Goal: Transaction & Acquisition: Purchase product/service

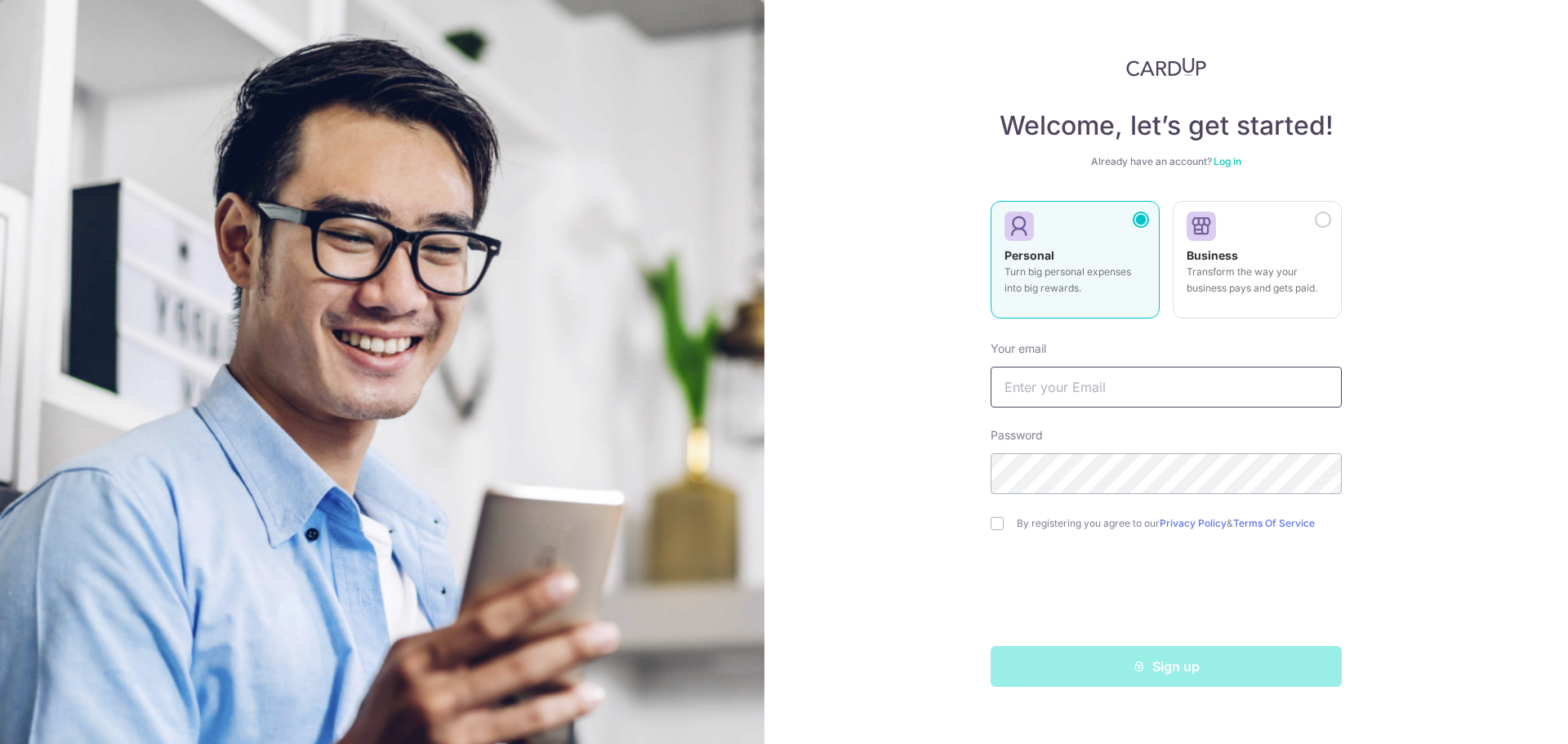
click at [1105, 394] on input "text" at bounding box center [1166, 387] width 351 height 41
type input "[EMAIL_ADDRESS][DOMAIN_NAME]"
click at [1001, 519] on input "checkbox" at bounding box center [997, 524] width 13 height 13
checkbox input "true"
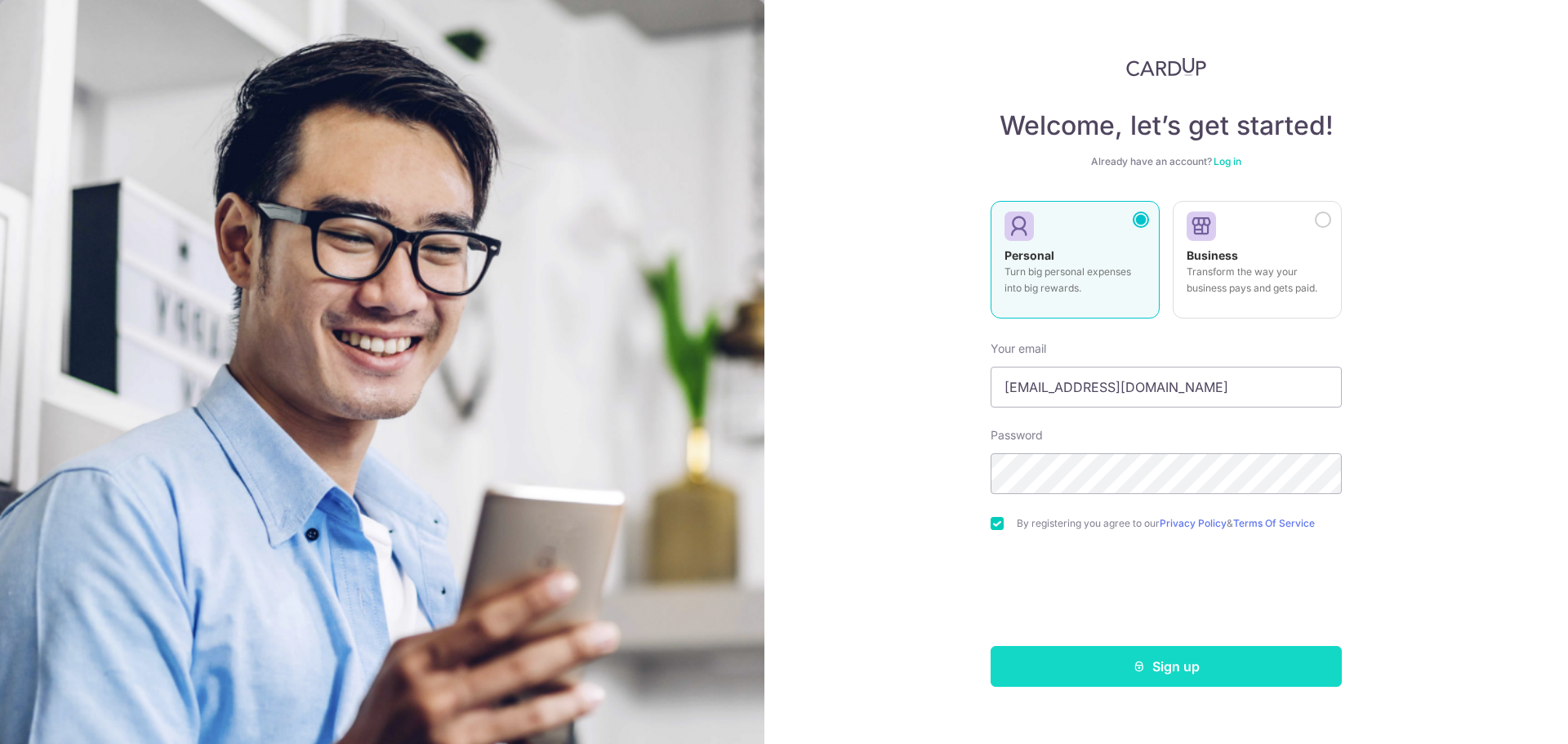
click at [1070, 661] on button "Sign up" at bounding box center [1166, 667] width 351 height 41
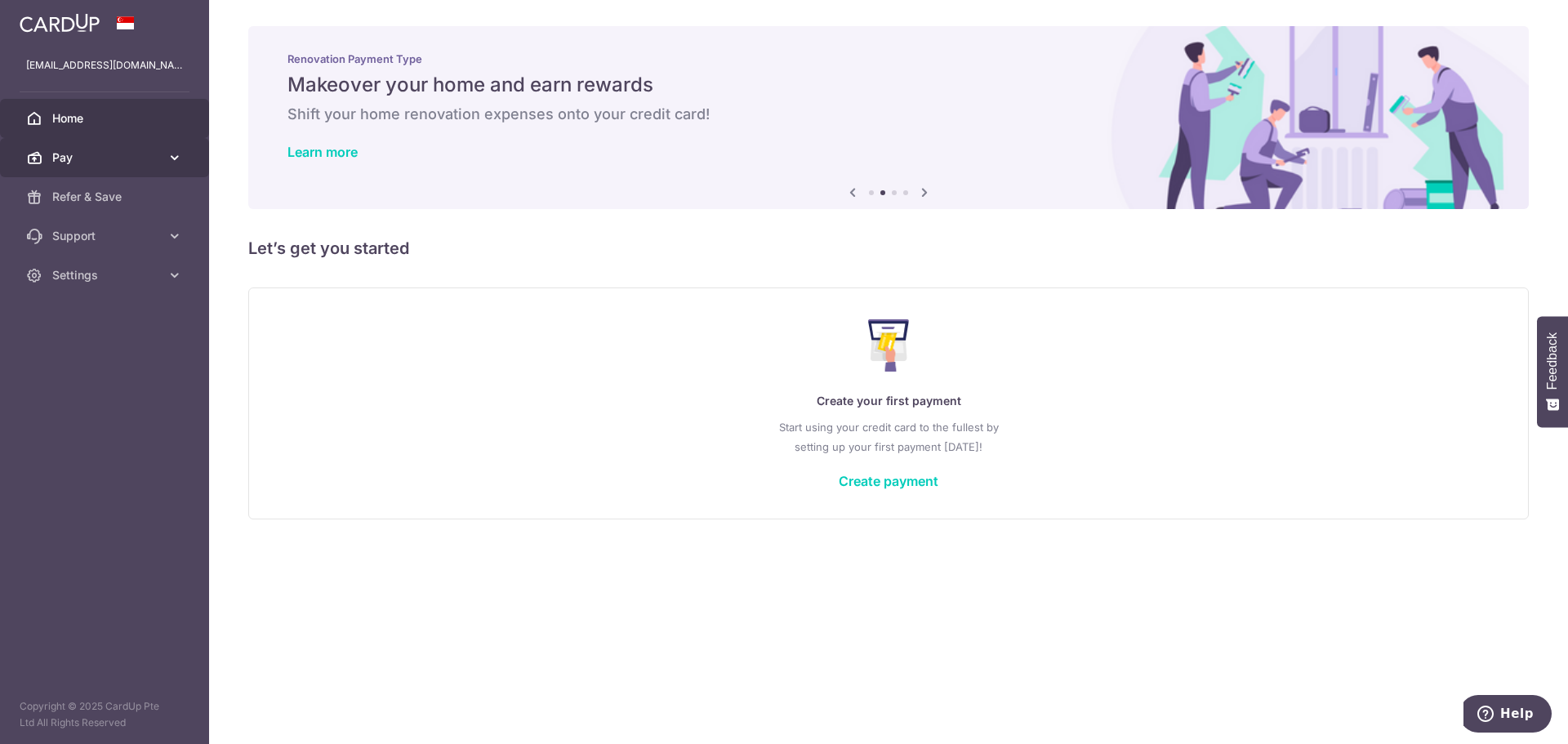
click at [155, 159] on span "Pay" at bounding box center [105, 157] width 107 height 16
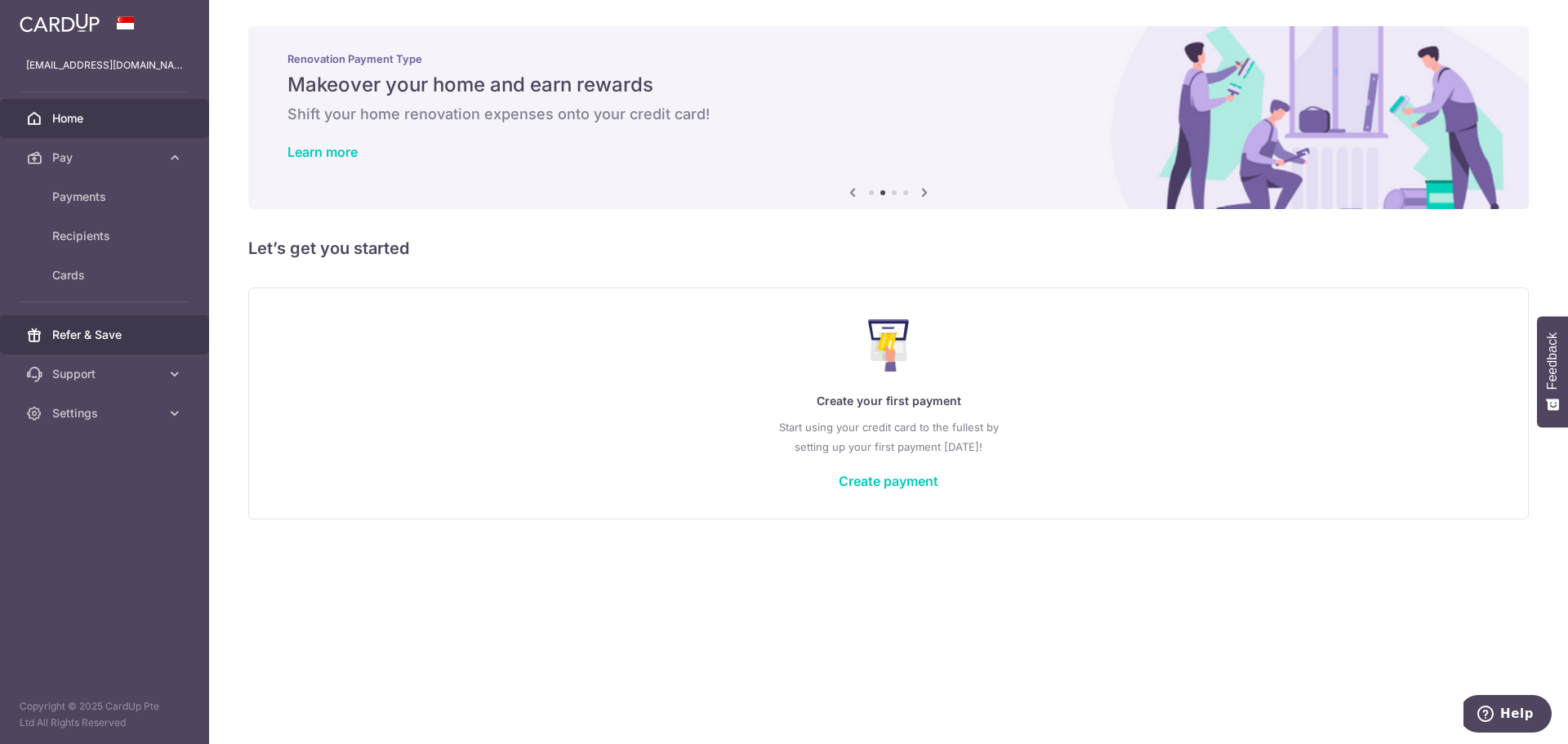
click at [116, 336] on span "Refer & Save" at bounding box center [105, 334] width 107 height 16
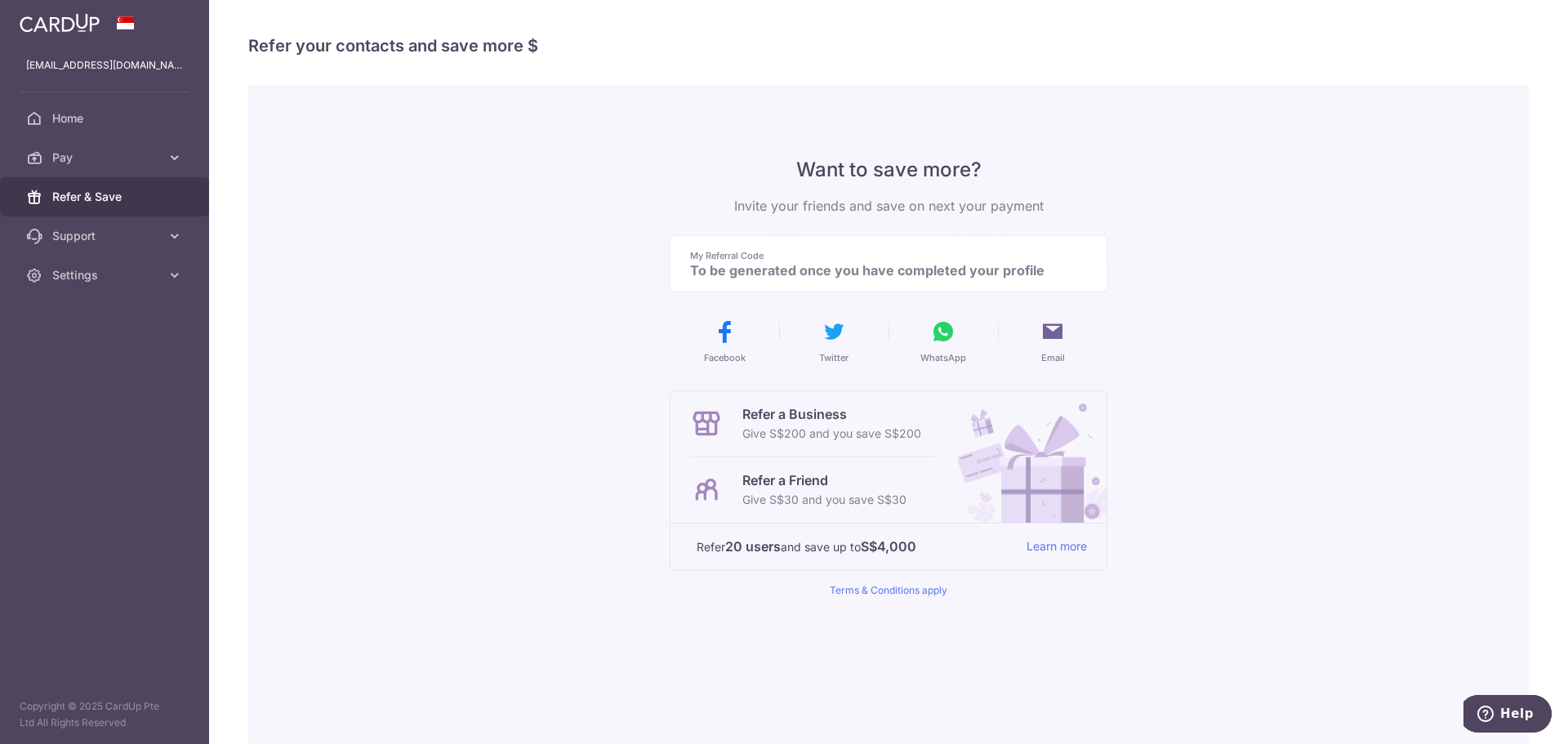
click at [707, 268] on p "To be generated once you have completed your profile" at bounding box center [881, 270] width 384 height 16
click at [869, 260] on p "My Referral Code" at bounding box center [881, 256] width 384 height 13
drag, startPoint x: 748, startPoint y: 427, endPoint x: 800, endPoint y: 429, distance: 52.0
click at [800, 429] on p "Give S$200 and you save S$200" at bounding box center [832, 433] width 179 height 20
drag, startPoint x: 834, startPoint y: 429, endPoint x: 903, endPoint y: 430, distance: 69.0
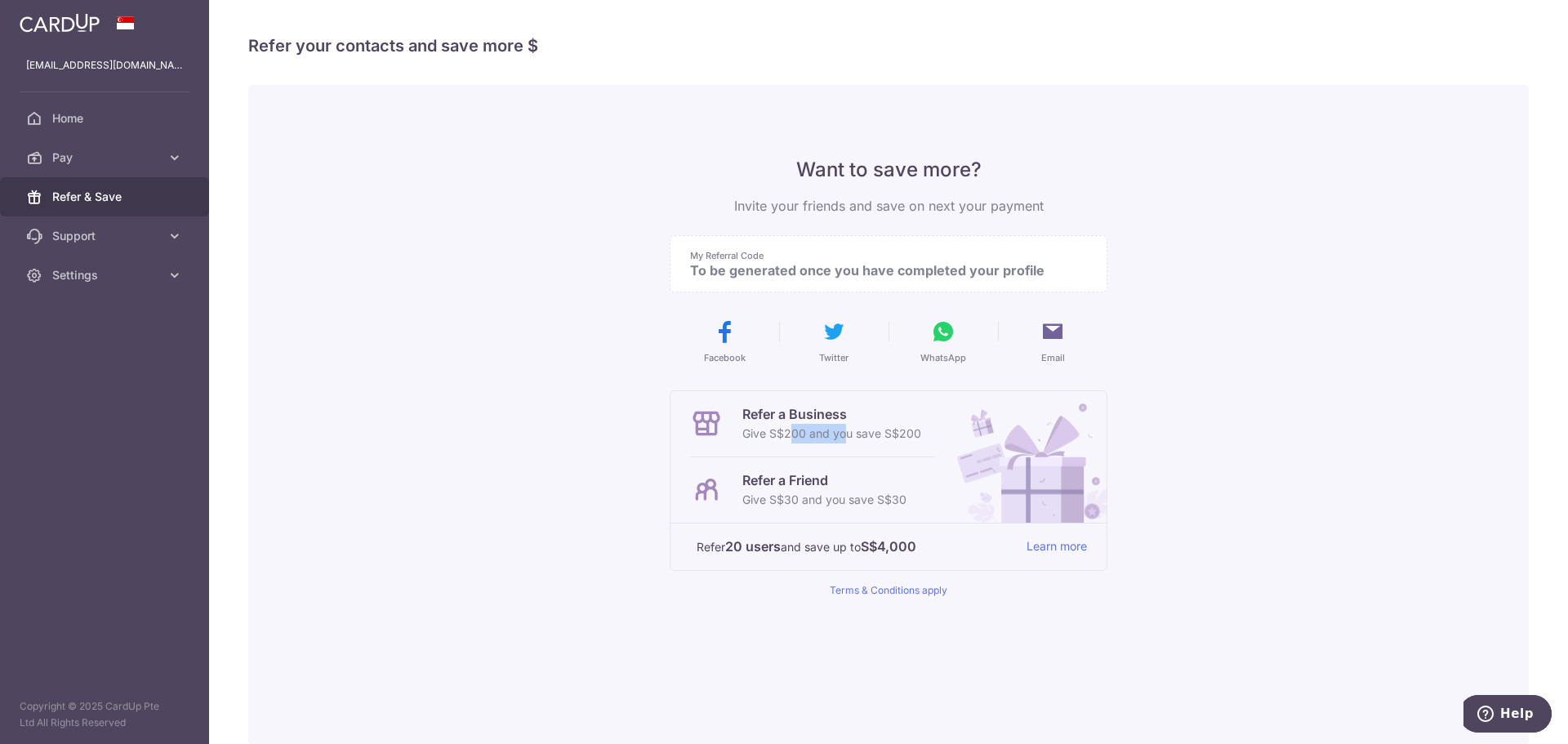
click at [903, 430] on p "Give S$200 and you save S$200" at bounding box center [832, 433] width 179 height 20
drag, startPoint x: 772, startPoint y: 478, endPoint x: 840, endPoint y: 497, distance: 70.6
click at [840, 497] on div "Refer a Friend Give S$30 and you save S$30" at bounding box center [824, 490] width 164 height 39
drag, startPoint x: 871, startPoint y: 499, endPoint x: 909, endPoint y: 503, distance: 38.2
click at [909, 503] on div "Refer a Friend Give S$30 and you save S$30" at bounding box center [812, 490] width 245 height 65
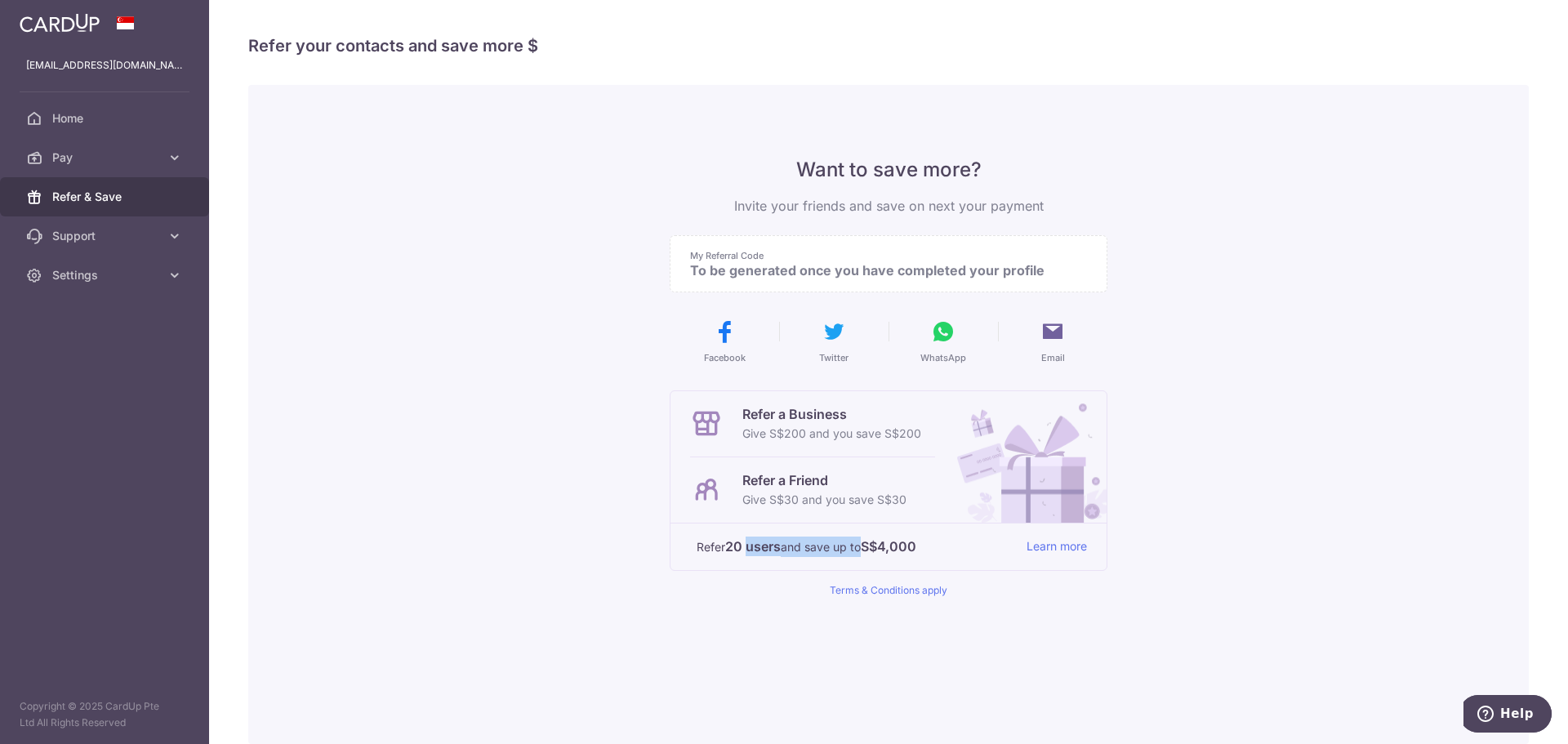
drag, startPoint x: 744, startPoint y: 548, endPoint x: 866, endPoint y: 547, distance: 122.0
click at [859, 547] on p "Refer 20 users and save up to S$4,000" at bounding box center [854, 547] width 316 height 21
drag, startPoint x: 890, startPoint y: 547, endPoint x: 945, endPoint y: 547, distance: 55.0
click at [945, 547] on p "Refer 20 users and save up to S$4,000" at bounding box center [854, 547] width 316 height 21
click at [40, 172] on link "Pay" at bounding box center [105, 158] width 209 height 39
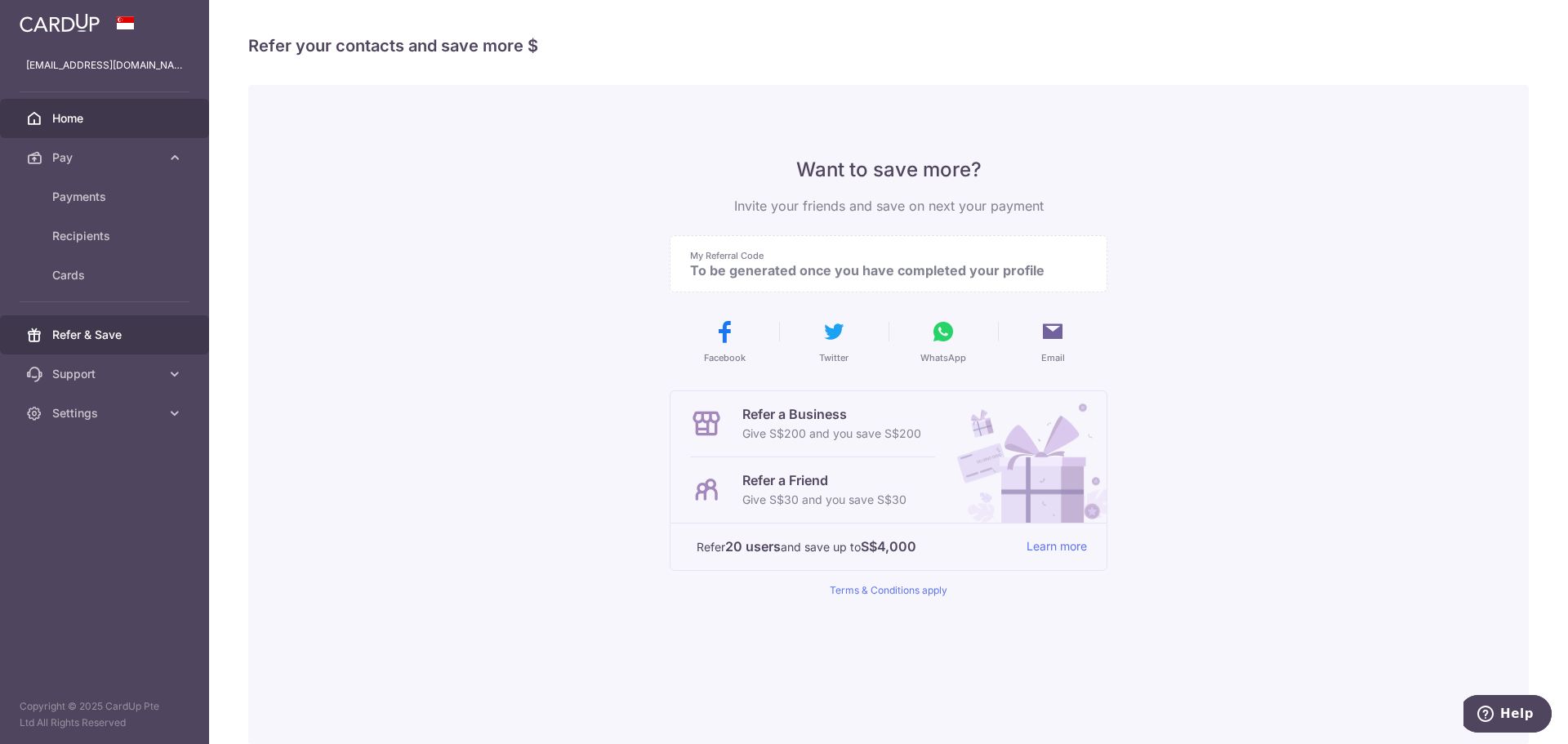
click at [81, 120] on span "Home" at bounding box center [105, 118] width 107 height 16
click at [124, 119] on span "Home" at bounding box center [105, 118] width 107 height 16
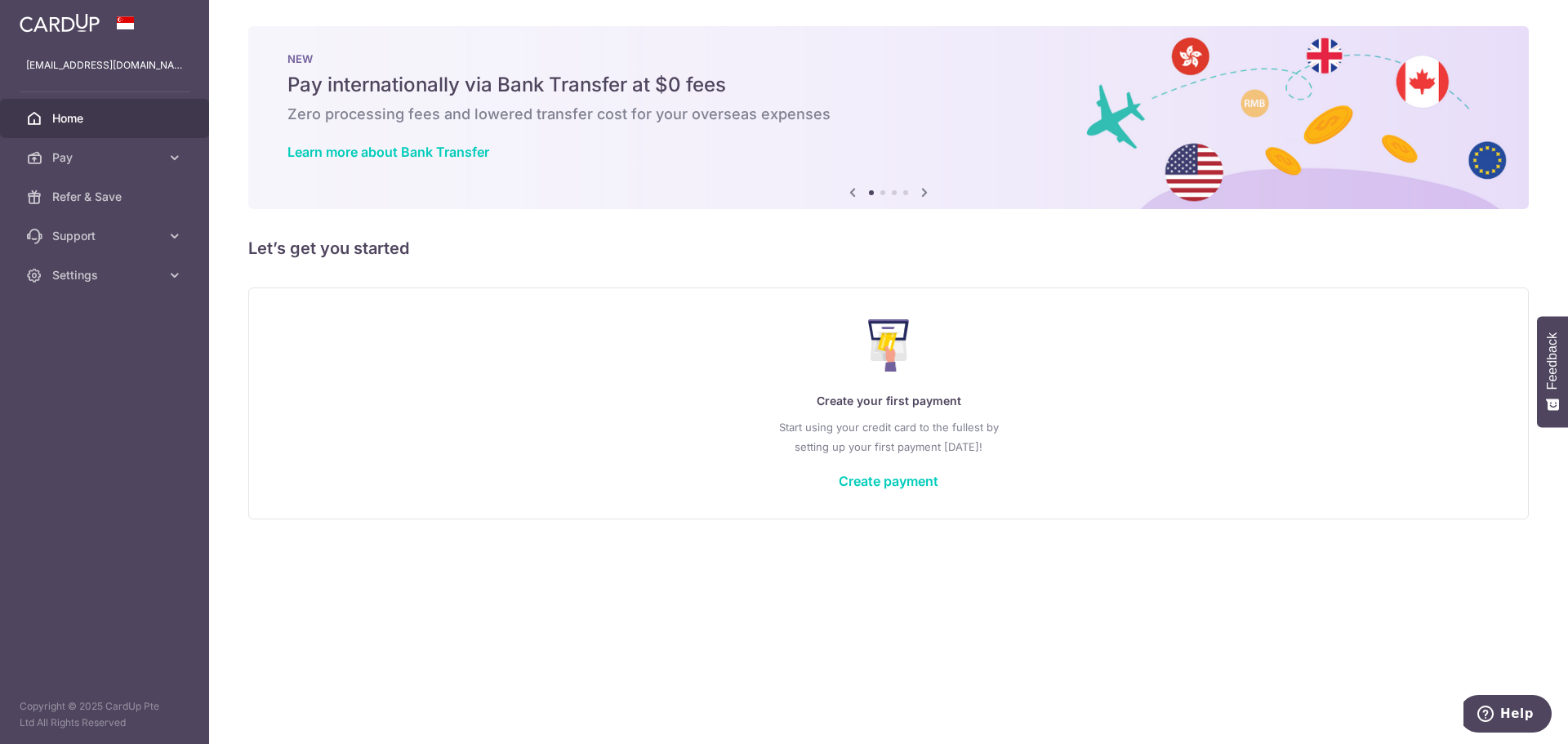
click at [924, 192] on icon at bounding box center [924, 192] width 20 height 21
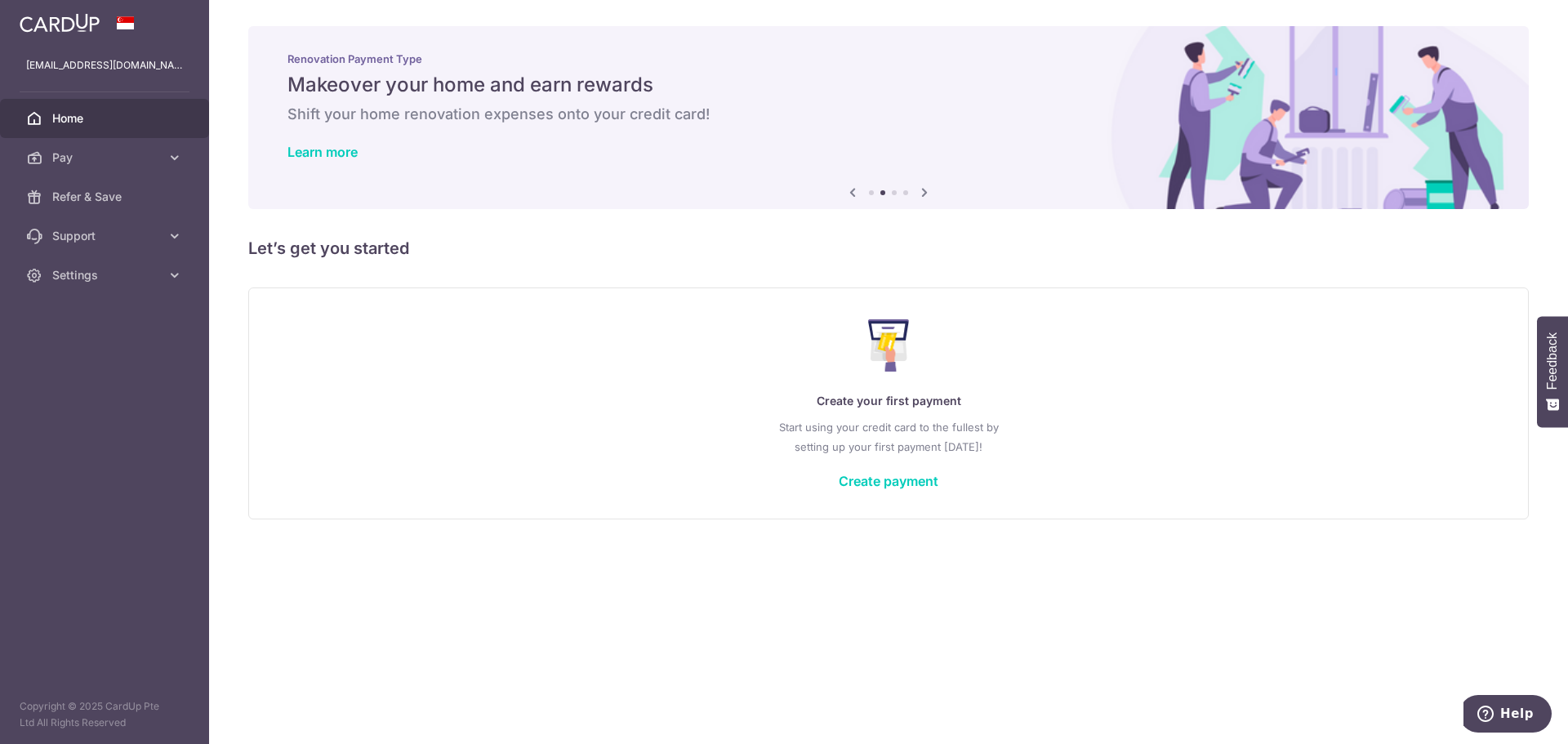
click at [924, 192] on icon at bounding box center [924, 192] width 20 height 21
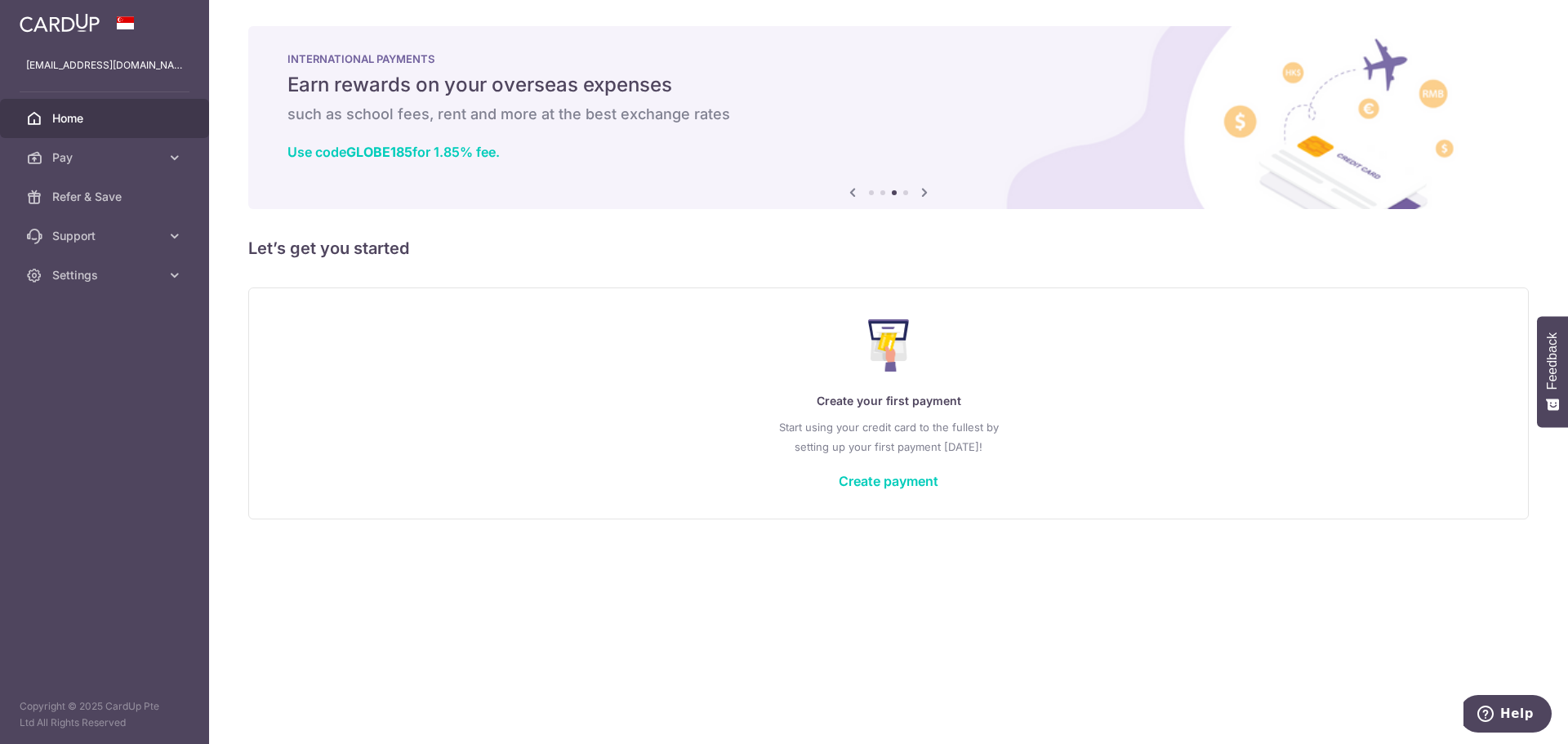
click at [850, 196] on icon at bounding box center [852, 192] width 20 height 21
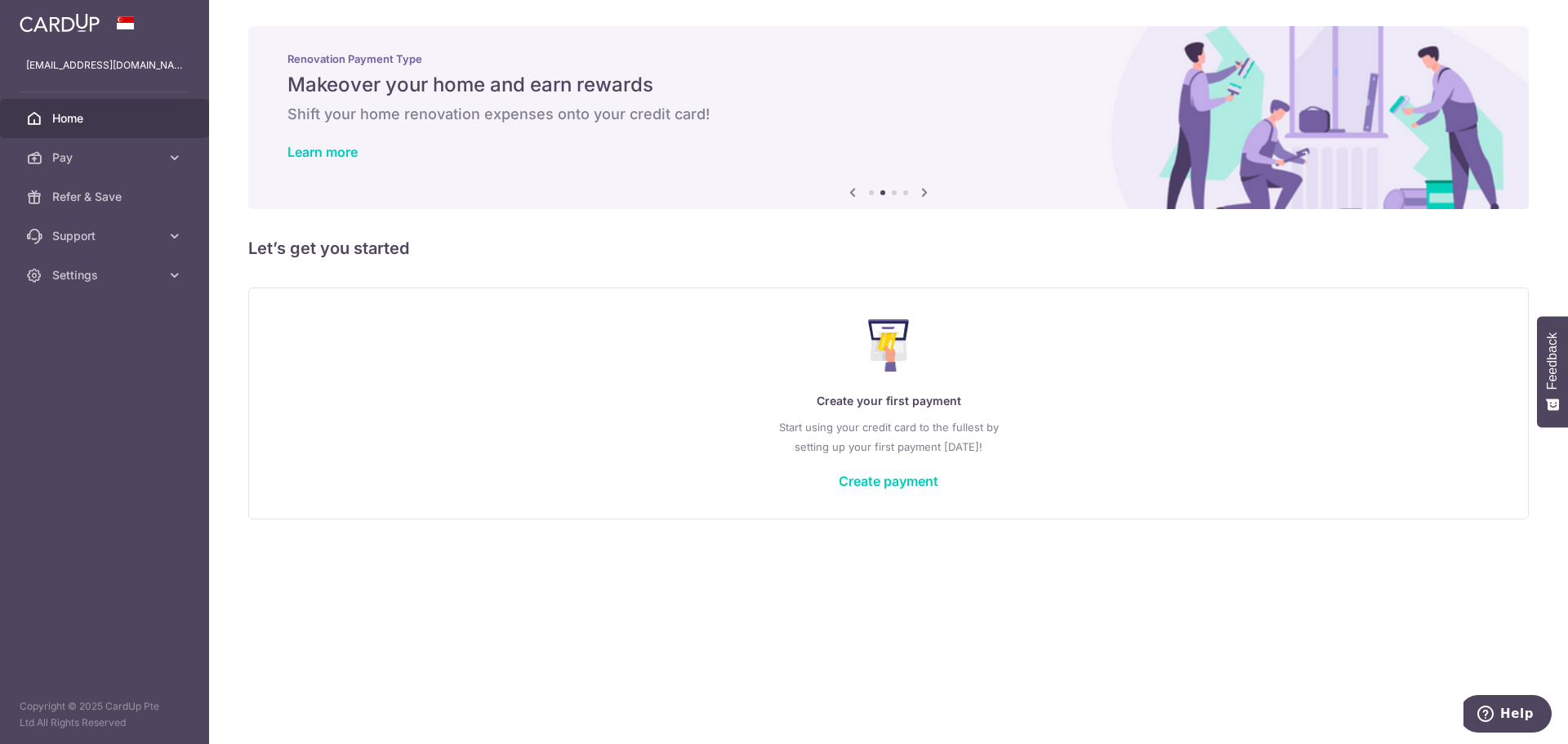
click at [925, 192] on icon at bounding box center [924, 192] width 20 height 21
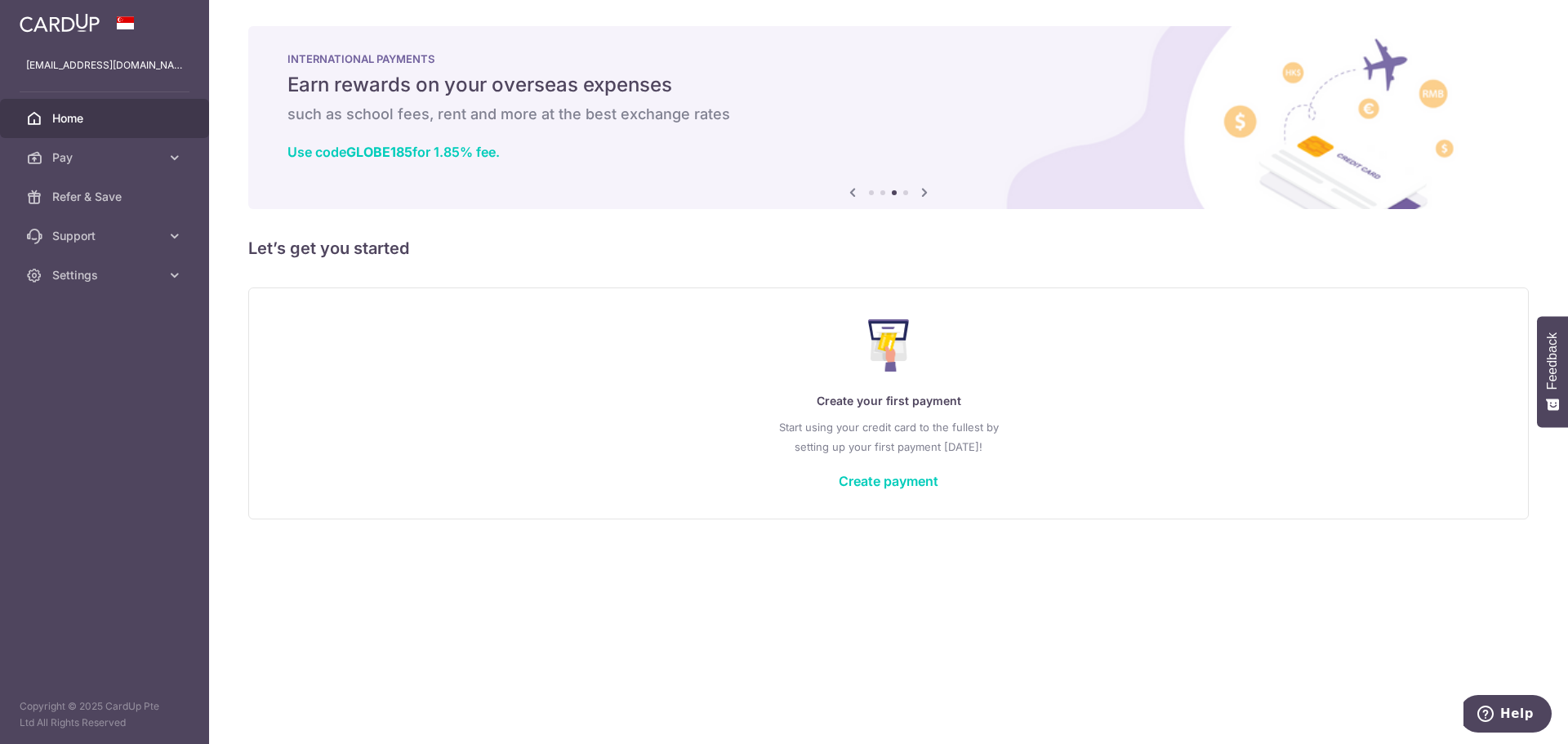
click at [925, 192] on icon at bounding box center [924, 192] width 20 height 21
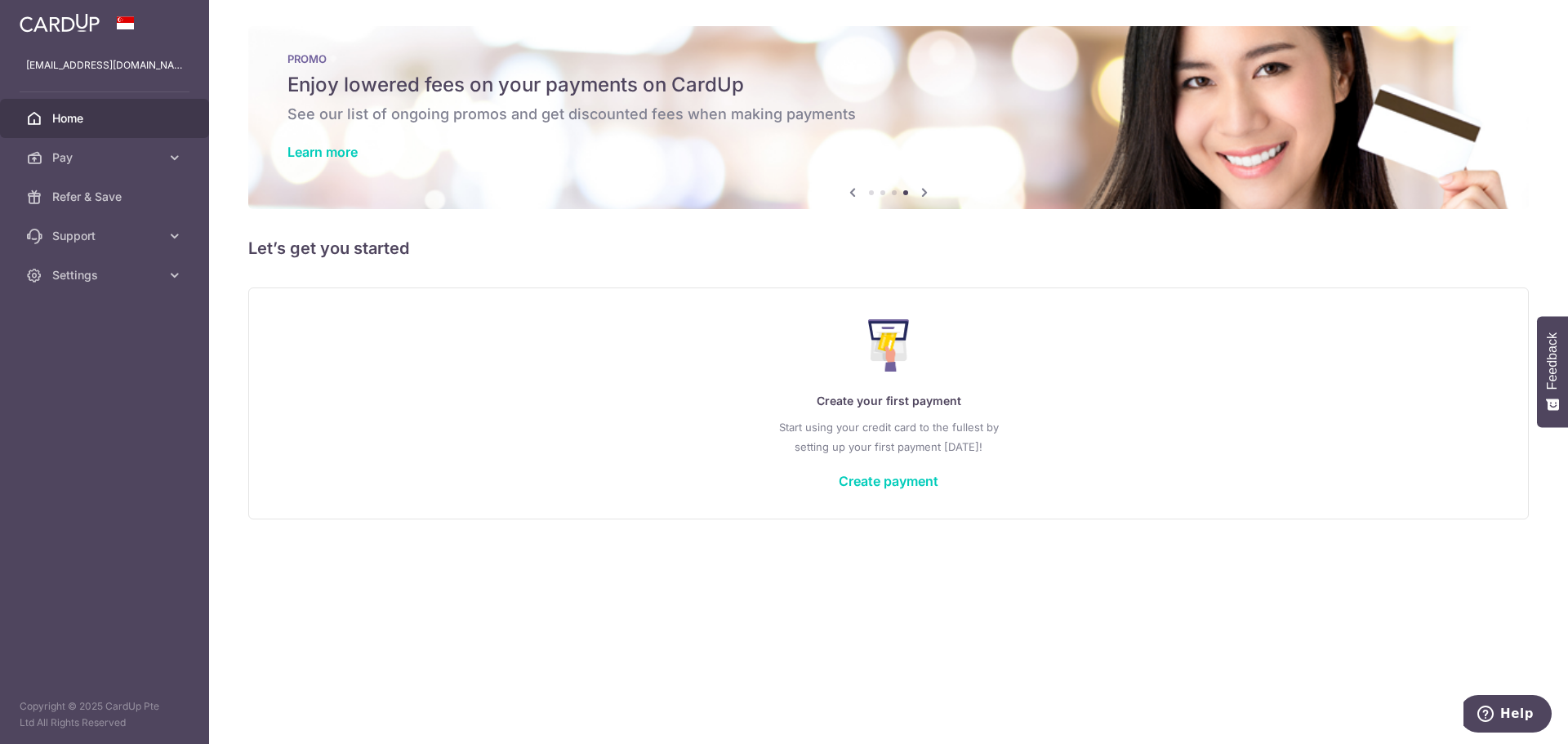
click at [925, 192] on icon at bounding box center [924, 192] width 20 height 21
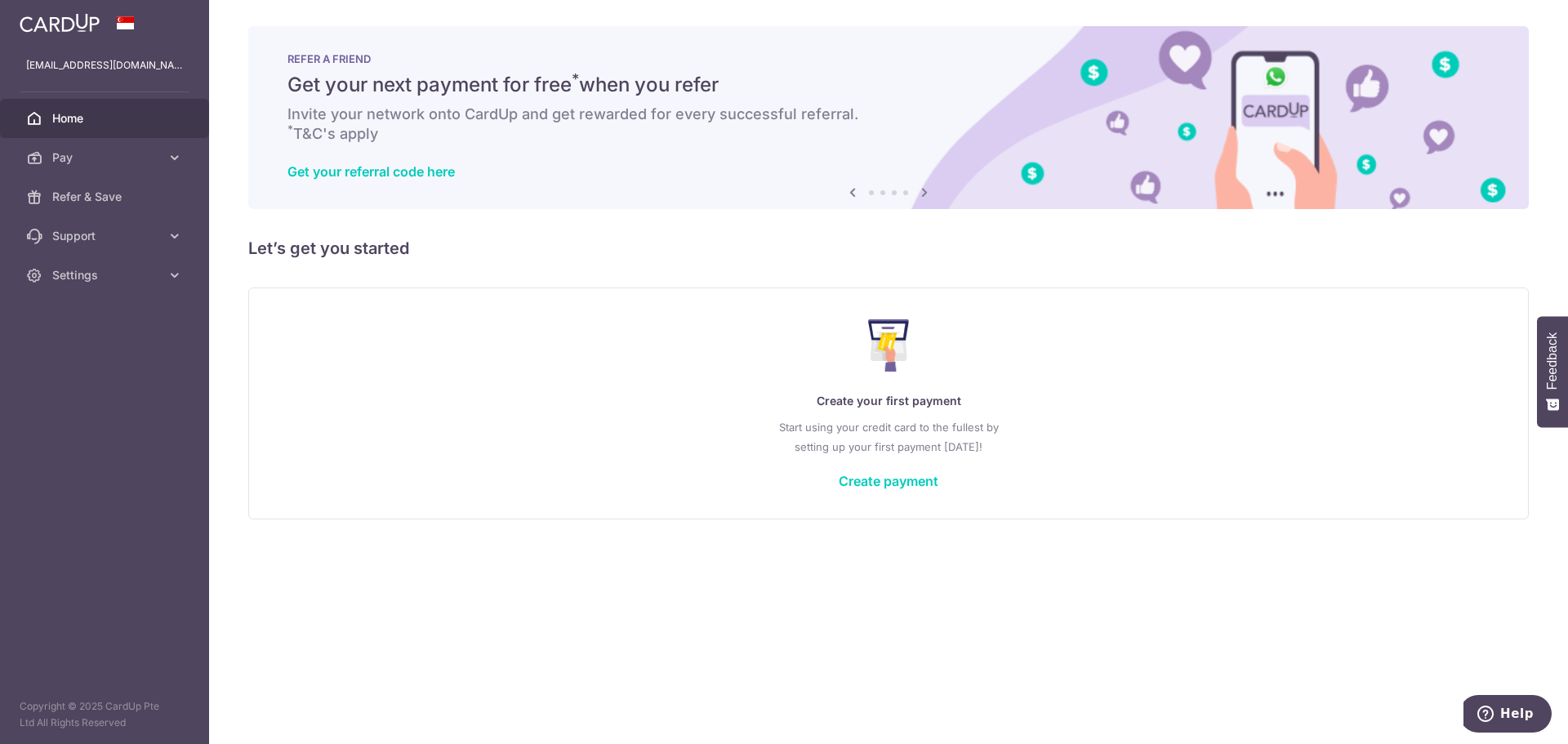
click at [925, 192] on icon at bounding box center [924, 192] width 20 height 21
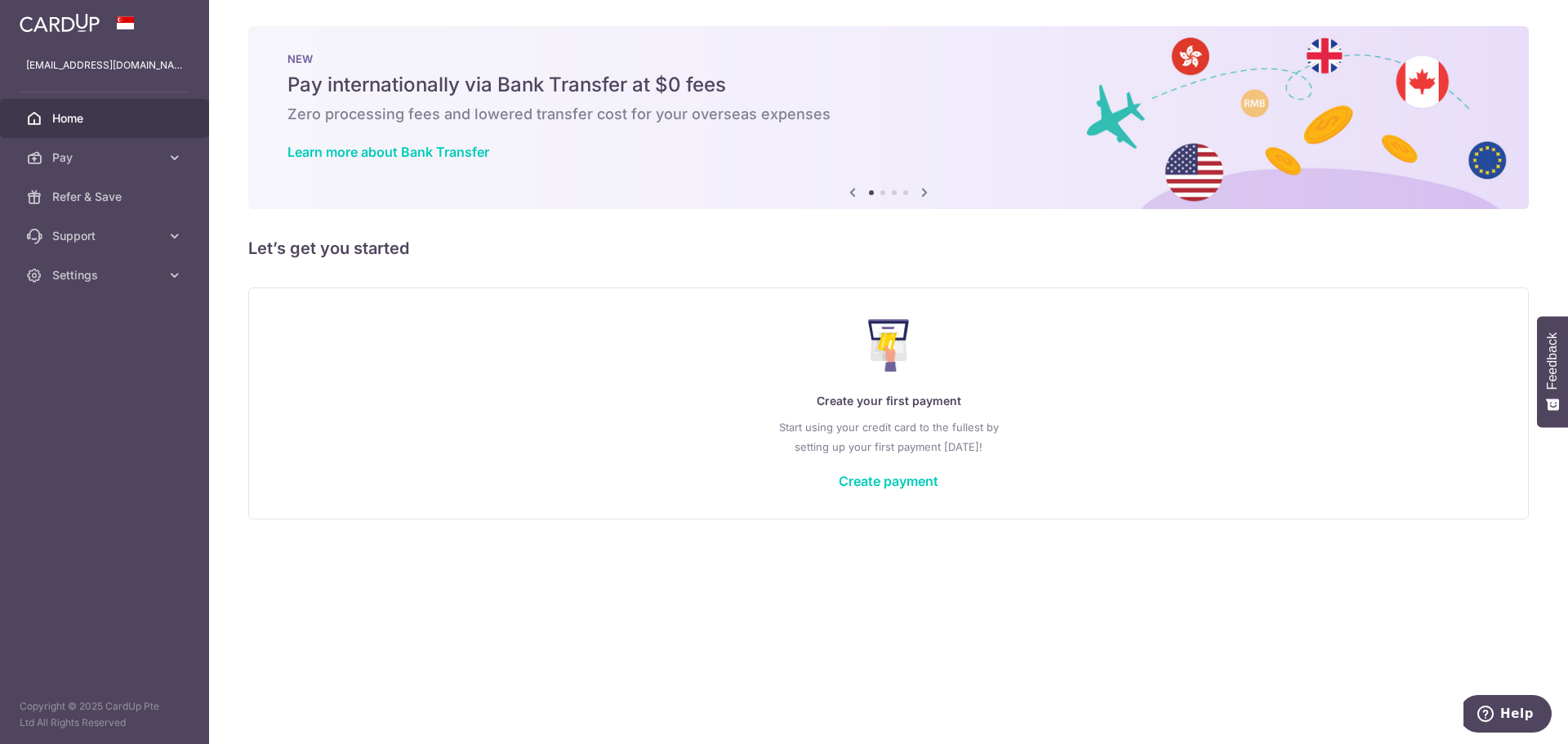
click at [925, 192] on icon at bounding box center [924, 192] width 20 height 21
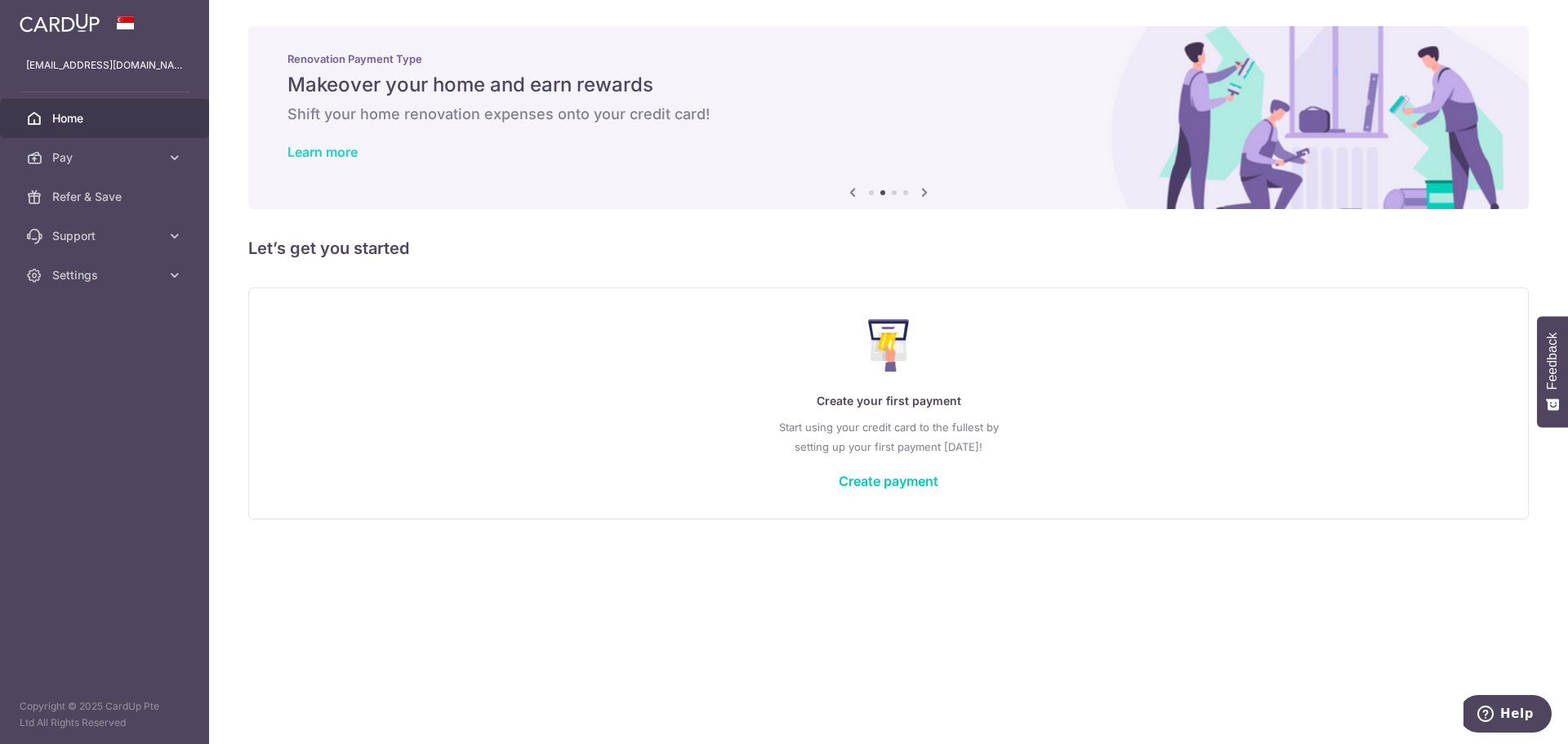
click at [342, 151] on link "Learn more" at bounding box center [322, 151] width 70 height 16
click at [918, 479] on link "Create payment" at bounding box center [889, 481] width 100 height 16
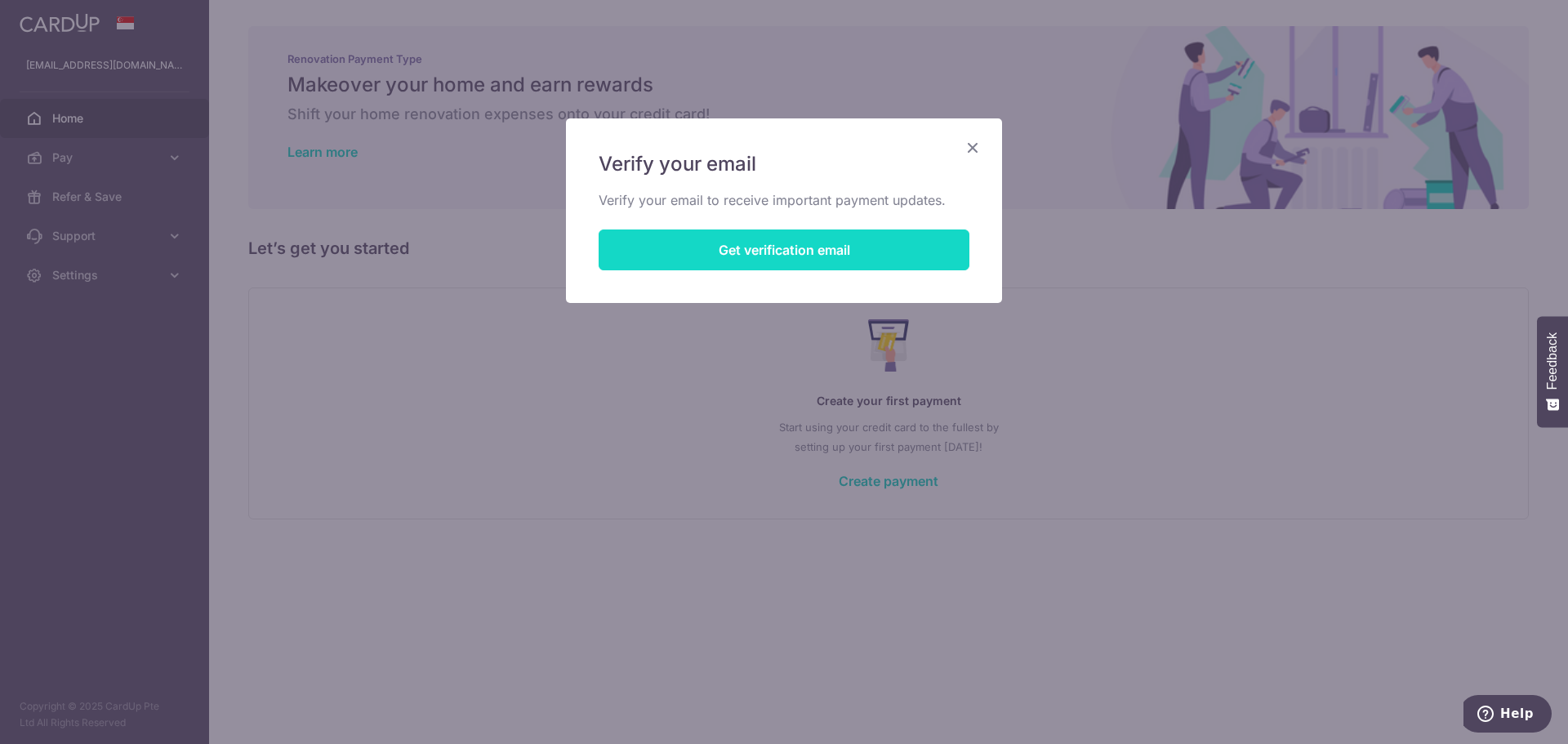
click at [844, 246] on button "Get verification email" at bounding box center [783, 250] width 371 height 41
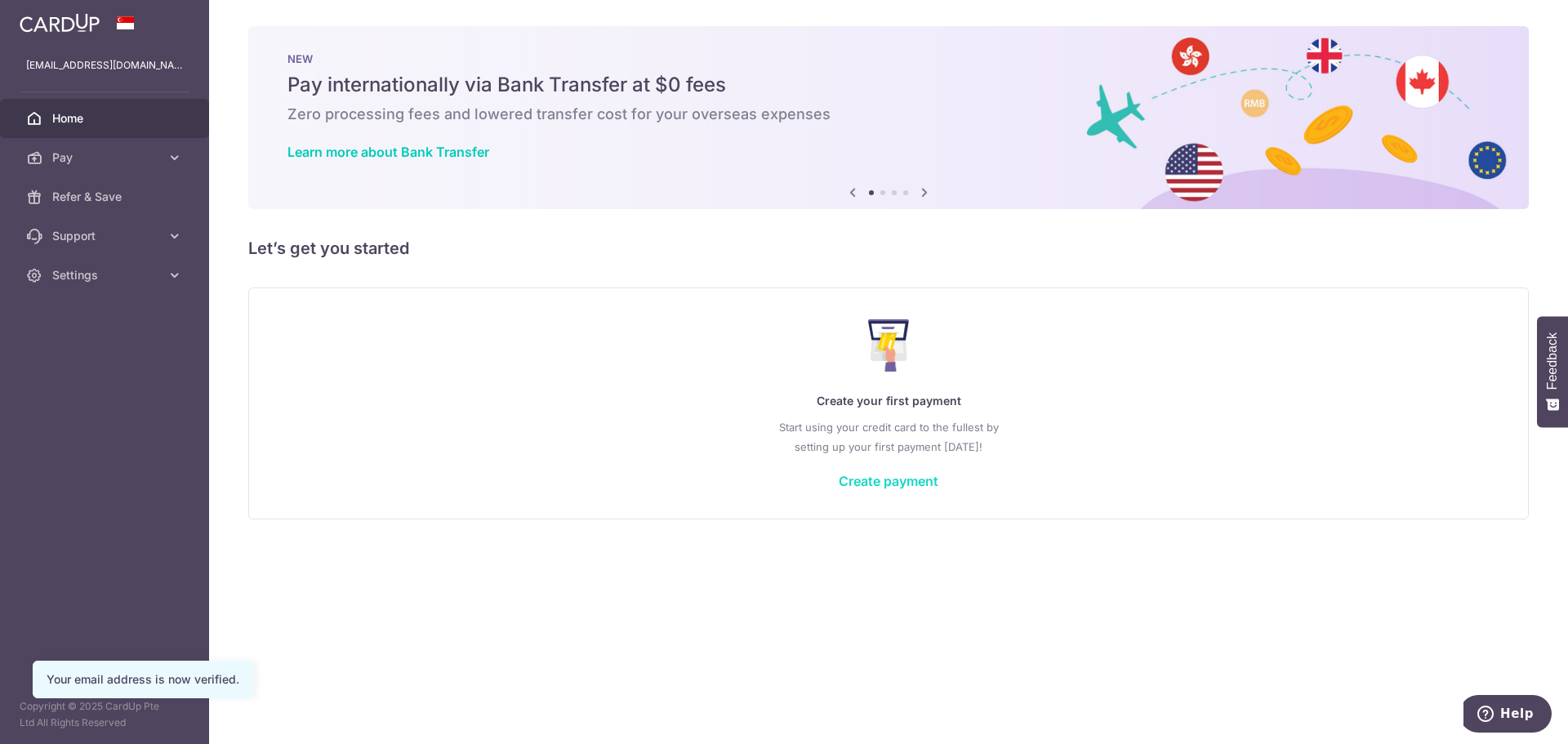
click at [911, 484] on link "Create payment" at bounding box center [889, 481] width 100 height 16
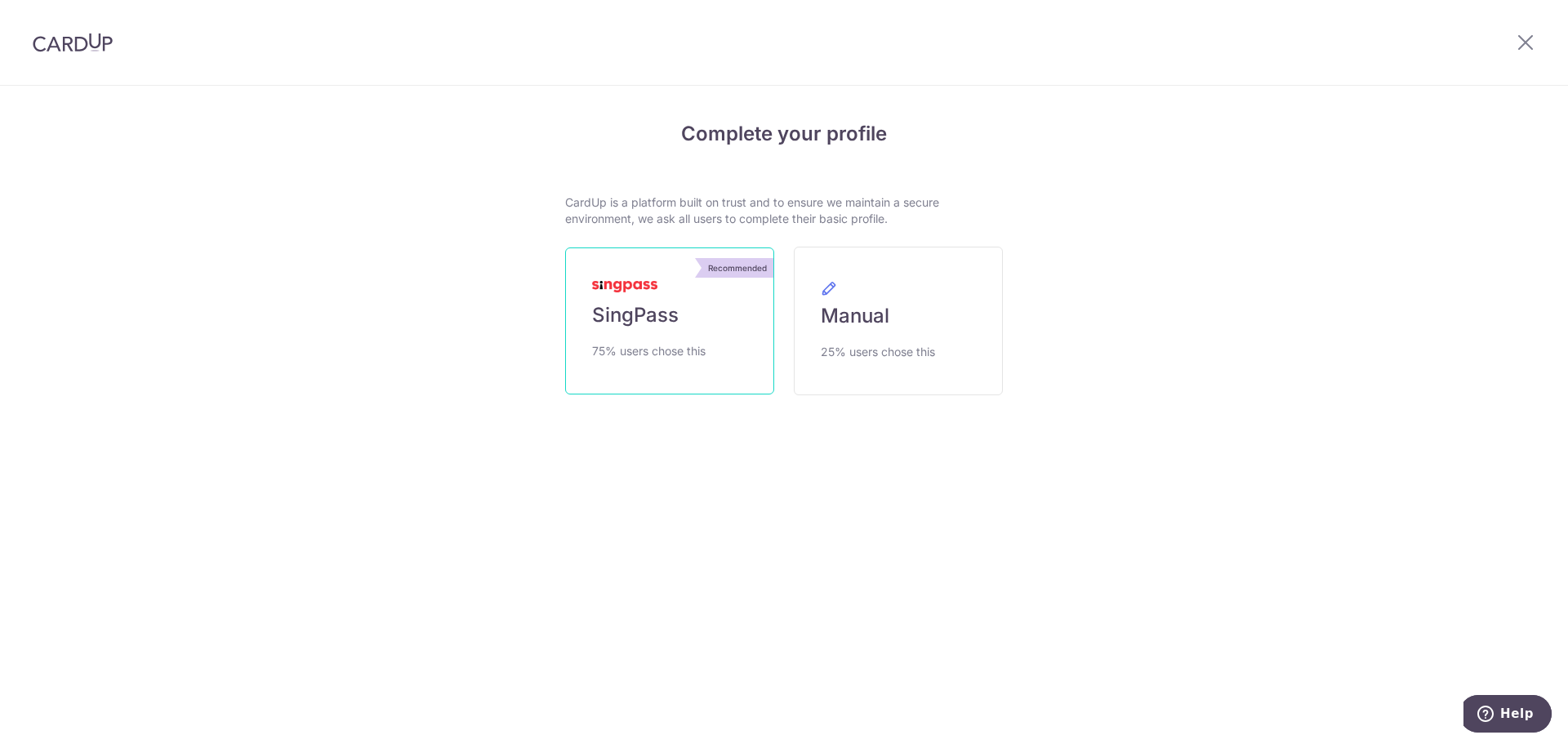
click at [666, 318] on span "SingPass" at bounding box center [635, 316] width 87 height 26
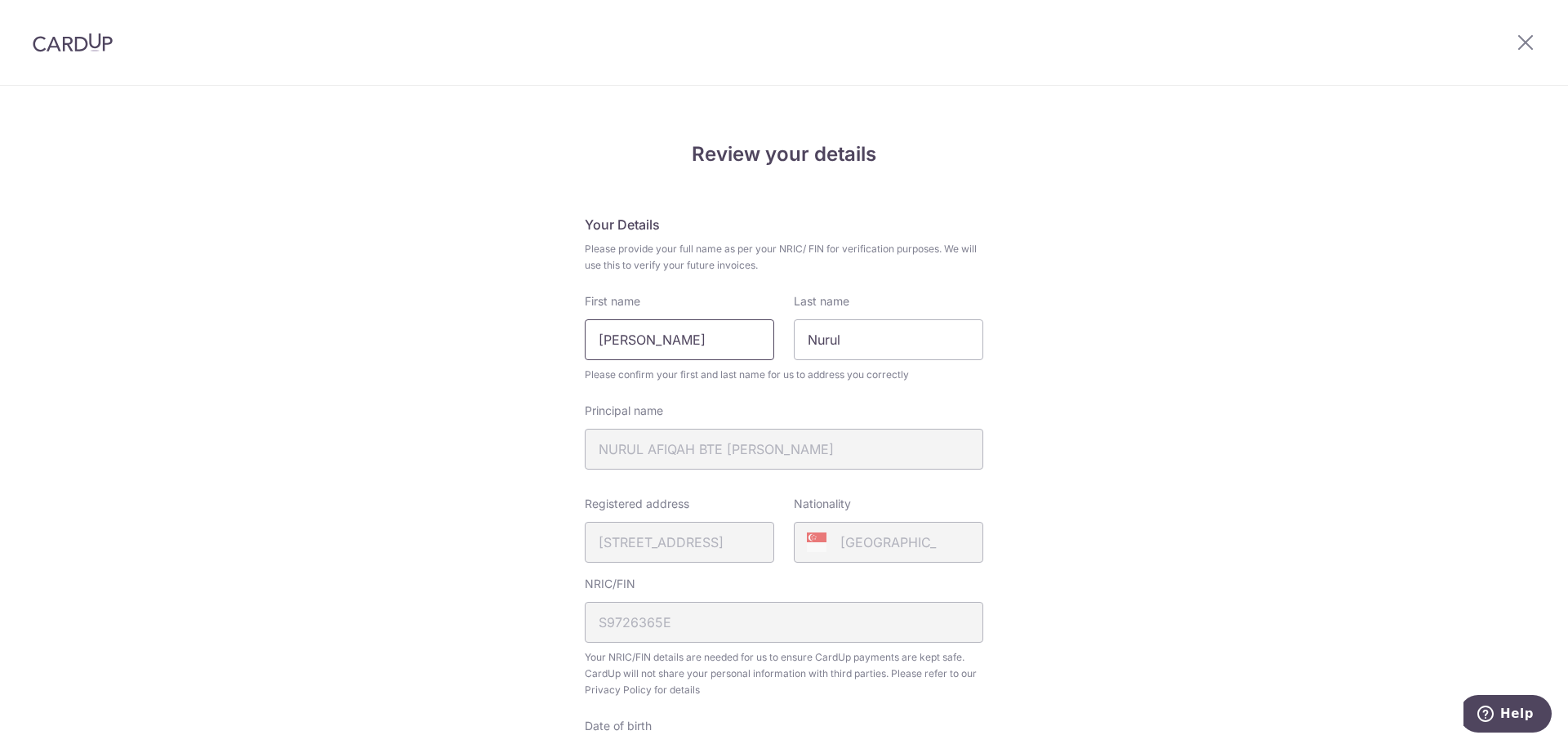
click at [715, 339] on input "[PERSON_NAME]" at bounding box center [679, 340] width 189 height 41
type input "Nurul Afiqah"
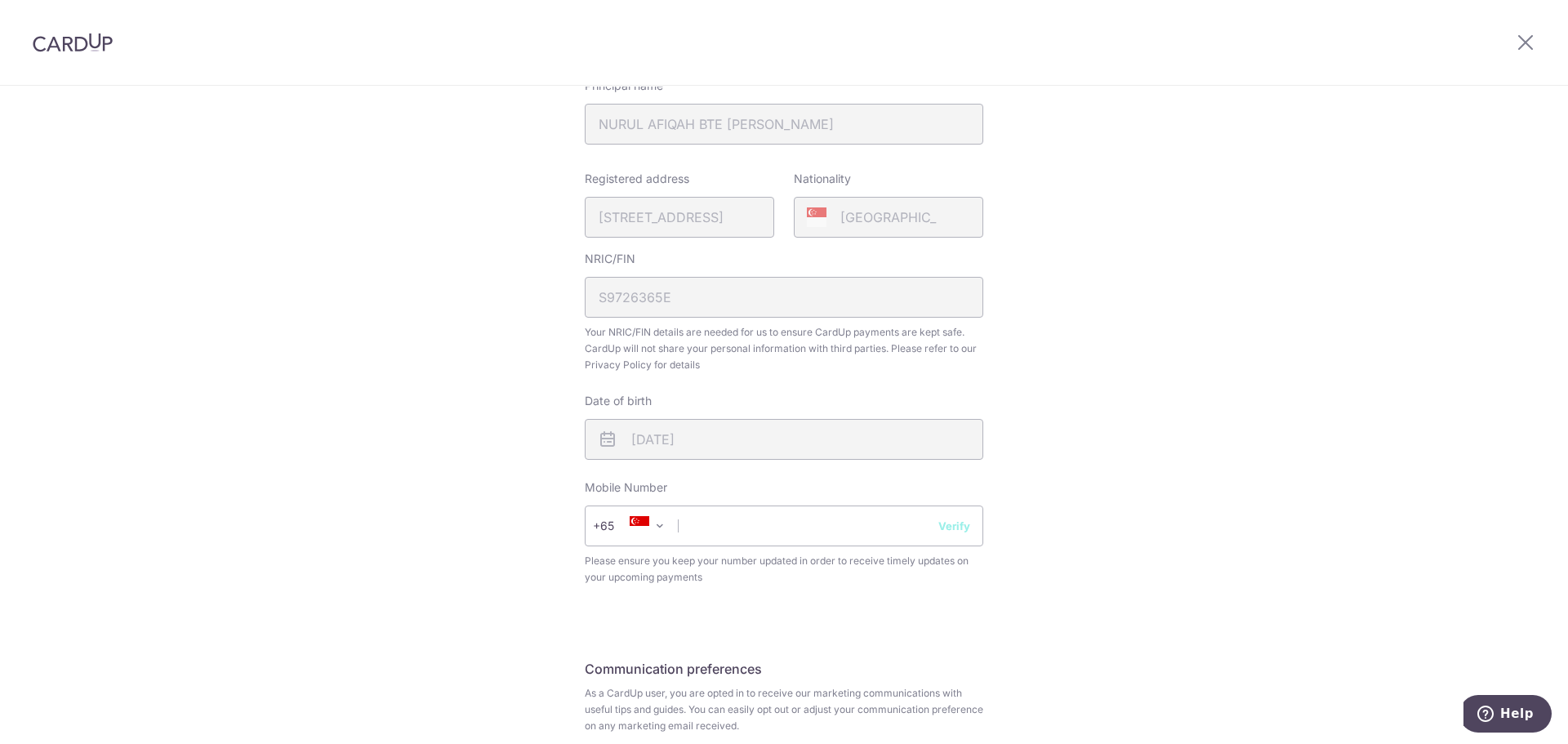
scroll to position [327, 0]
type input "Bte Abdullah"
click at [685, 526] on input "text" at bounding box center [783, 525] width 399 height 41
click at [966, 532] on input "93881579" at bounding box center [783, 525] width 399 height 41
type input "93881579"
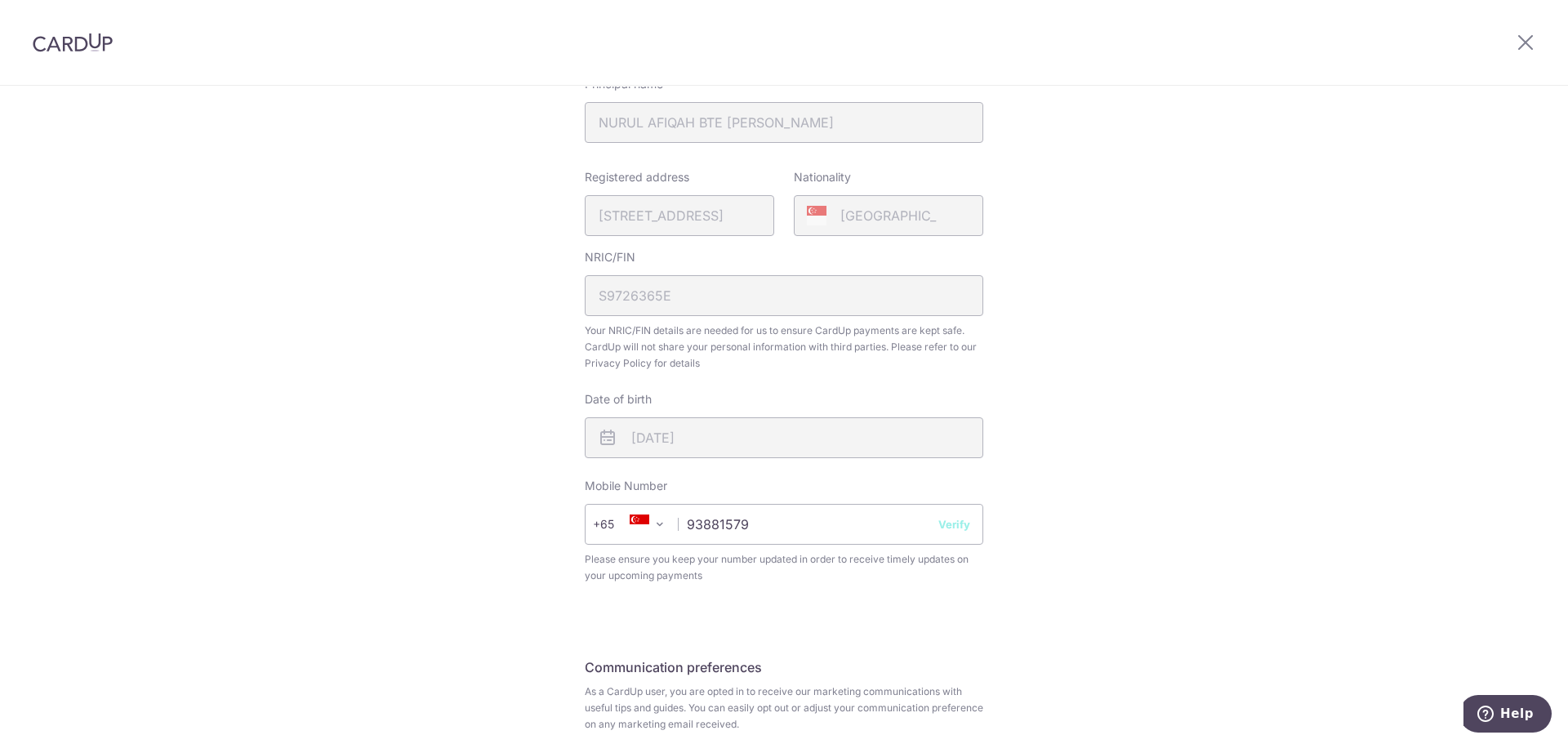
click at [945, 519] on button "Verify" at bounding box center [954, 524] width 32 height 16
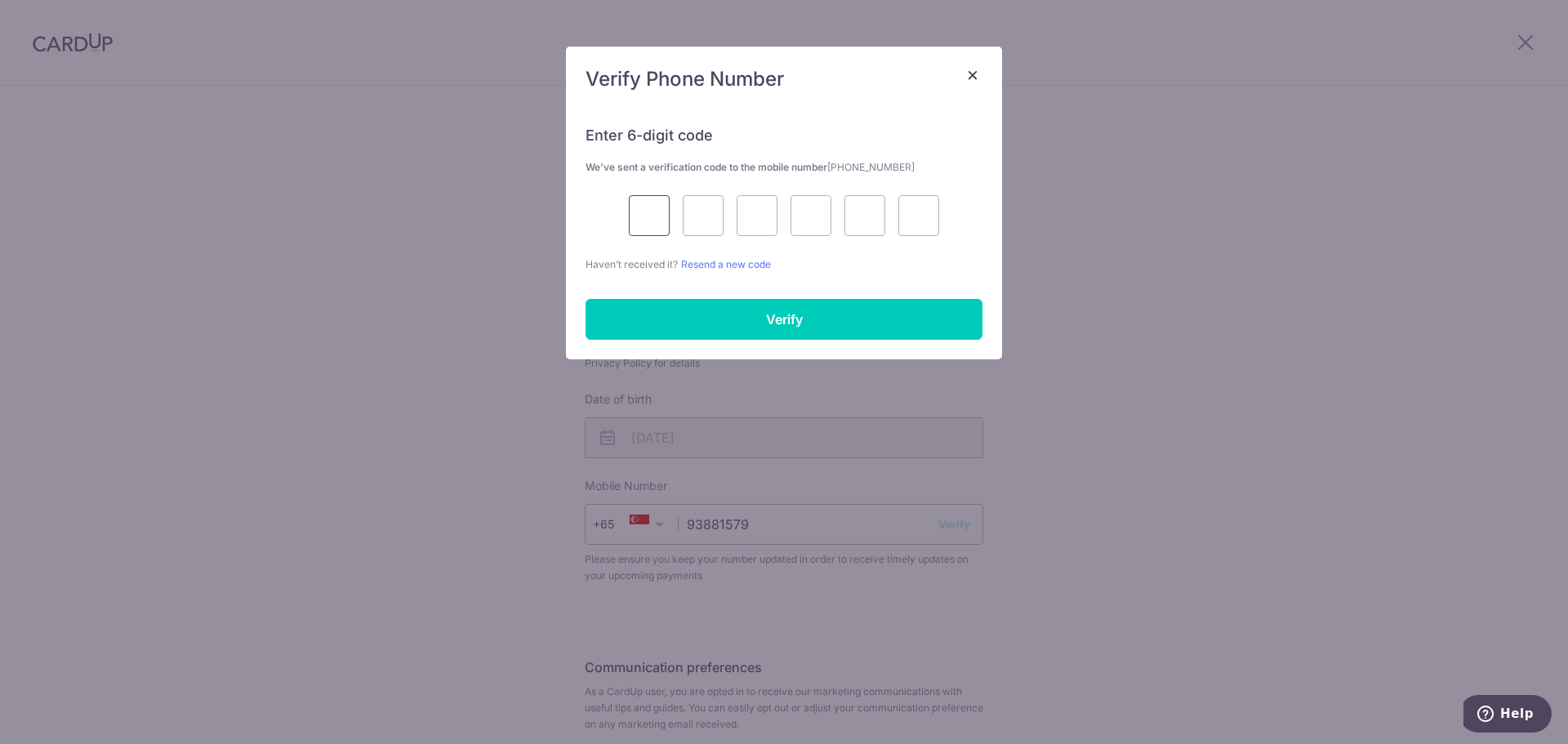
click at [660, 211] on input "text" at bounding box center [650, 216] width 41 height 41
type input "1"
type input "3"
type input "1"
type input "2"
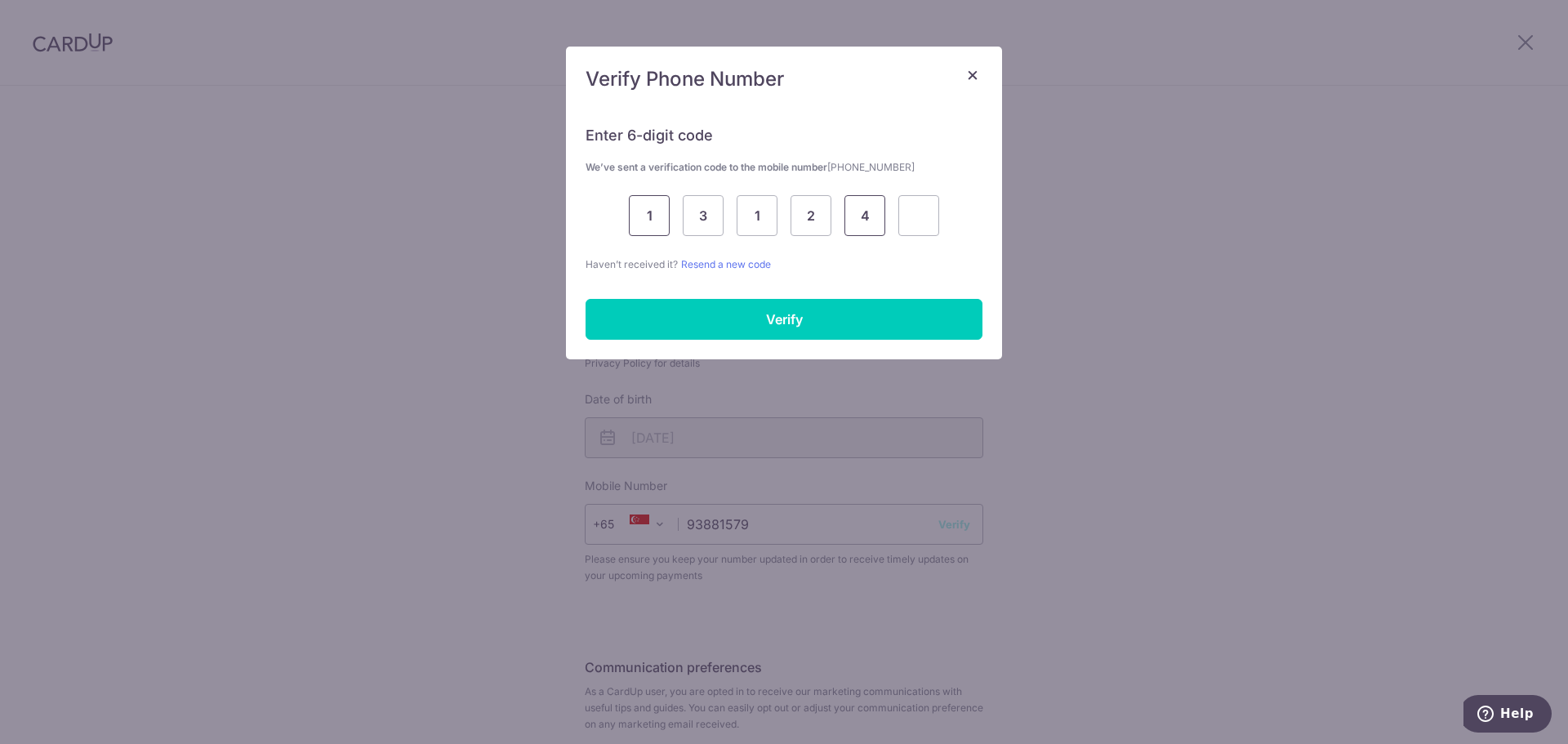
type input "4"
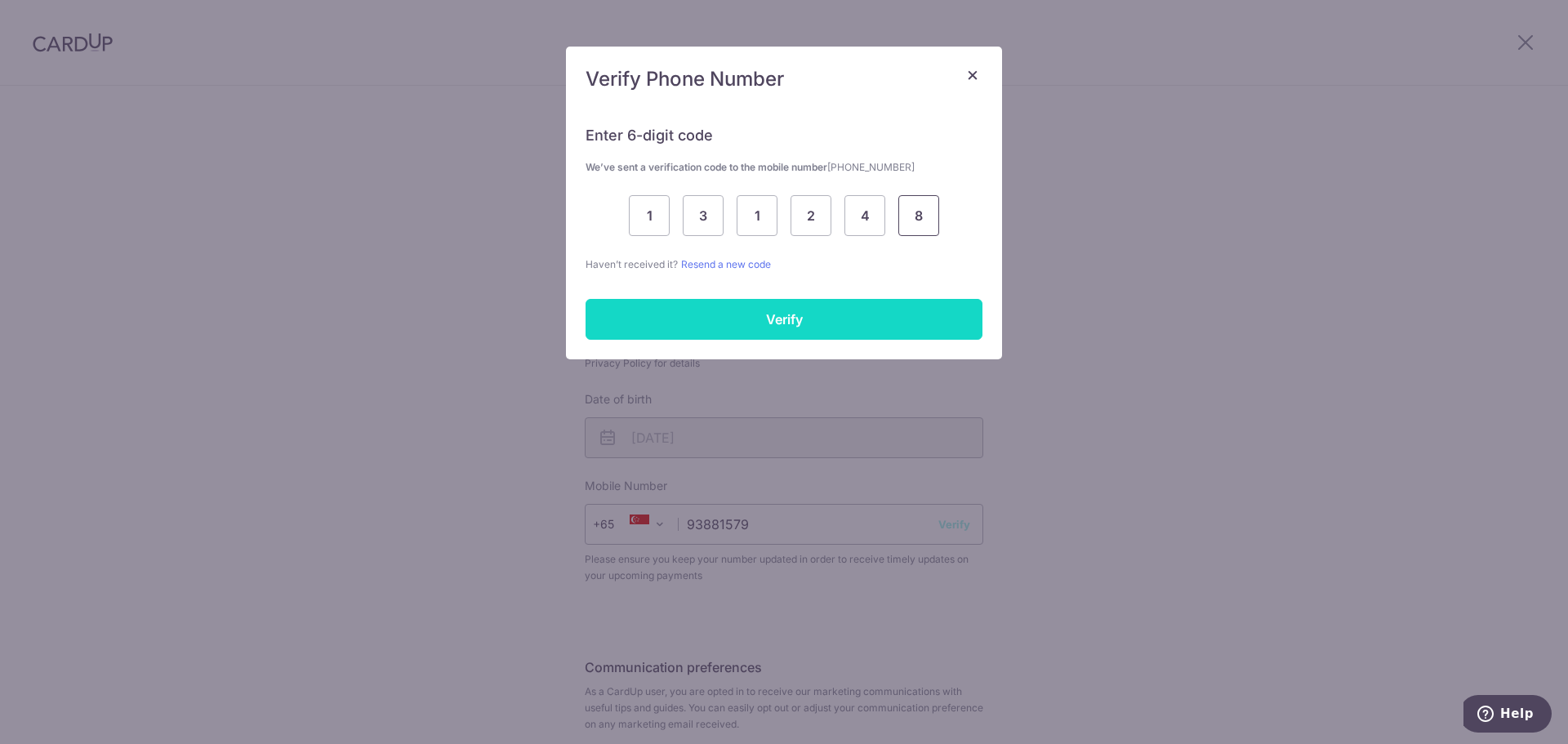
type input "8"
click at [790, 325] on input "Verify" at bounding box center [783, 319] width 397 height 41
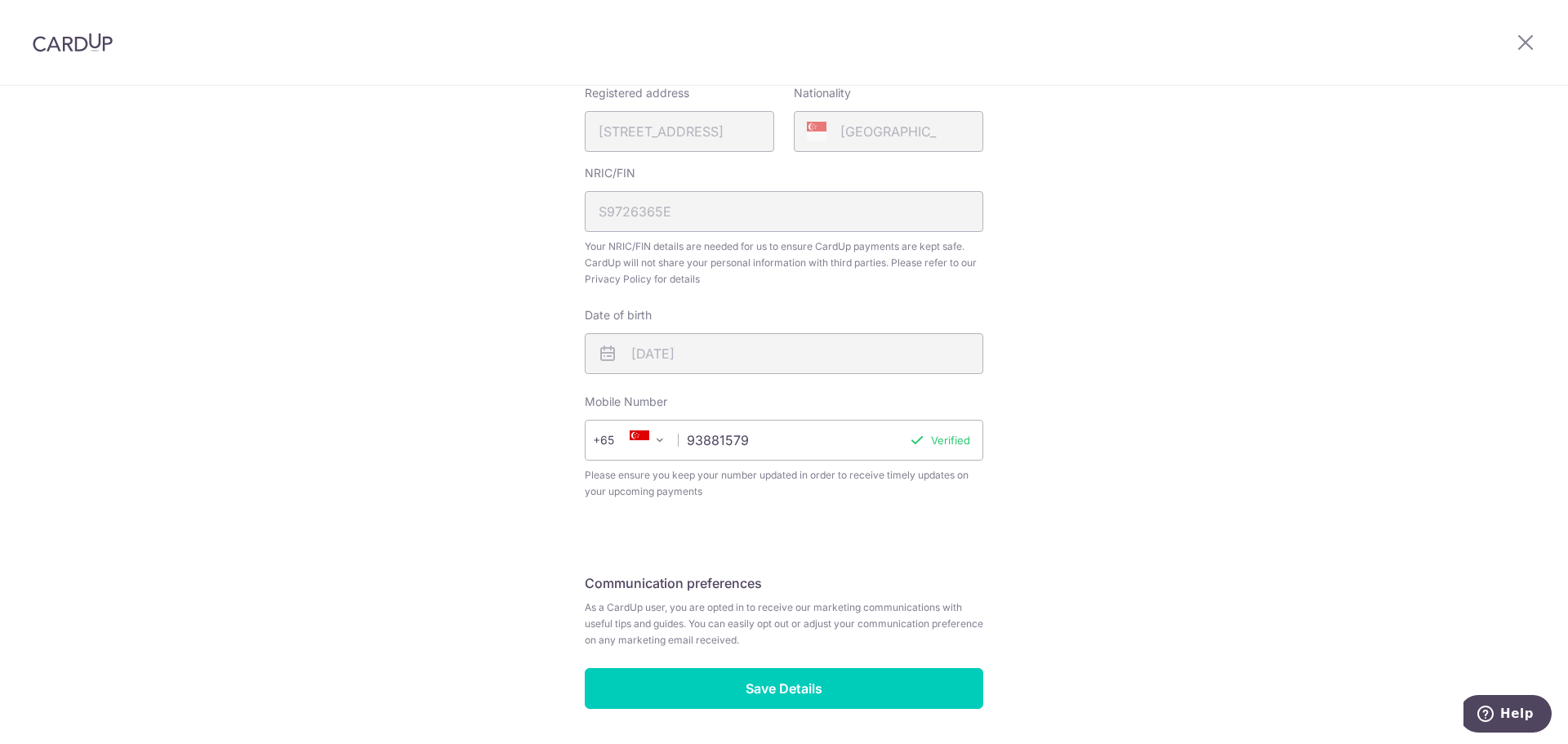
scroll to position [466, 0]
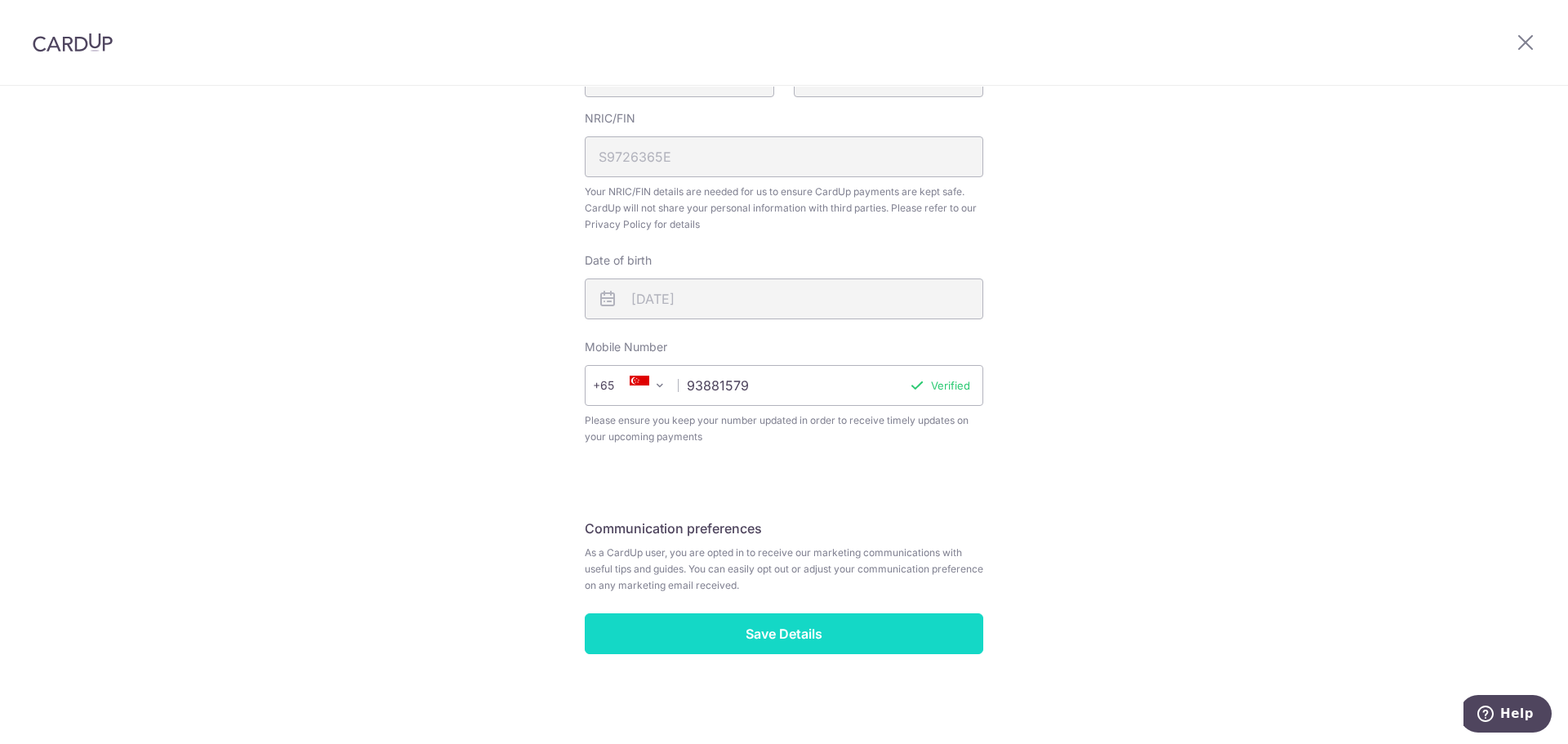
click at [874, 647] on input "Save Details" at bounding box center [783, 634] width 399 height 41
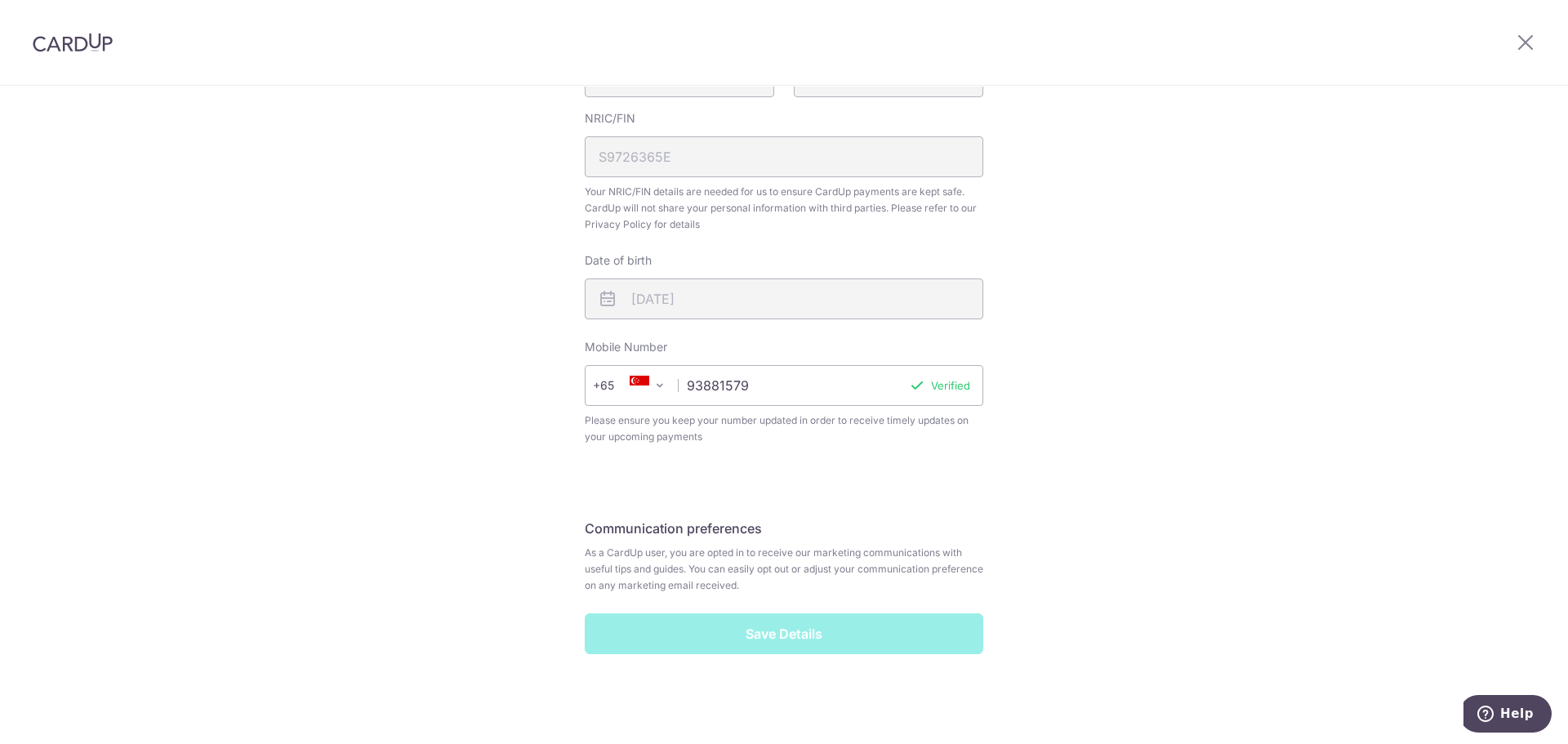
scroll to position [239, 0]
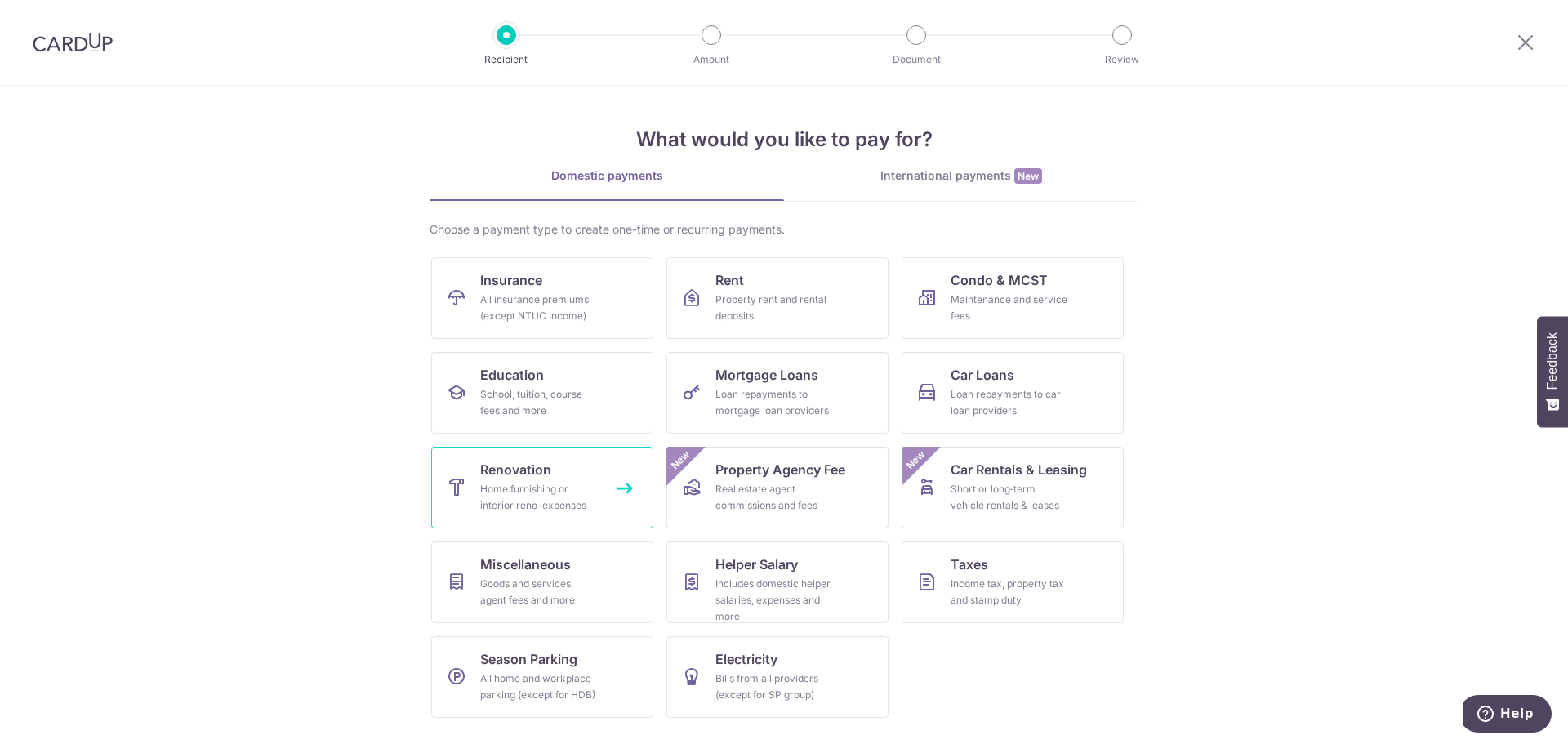
click at [512, 490] on div "Home furnishing or interior reno-expenses" at bounding box center [539, 497] width 118 height 33
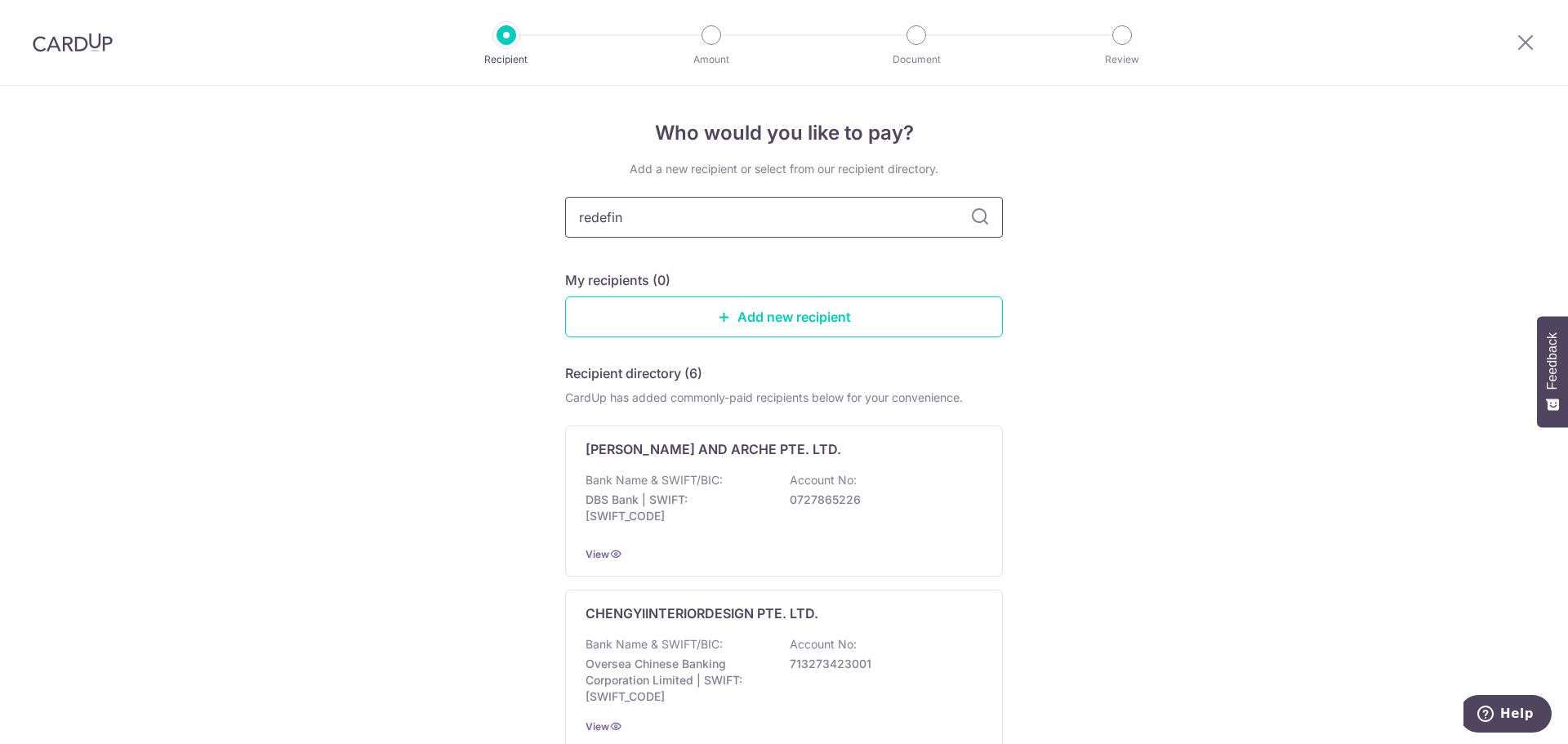
type input "redefine"
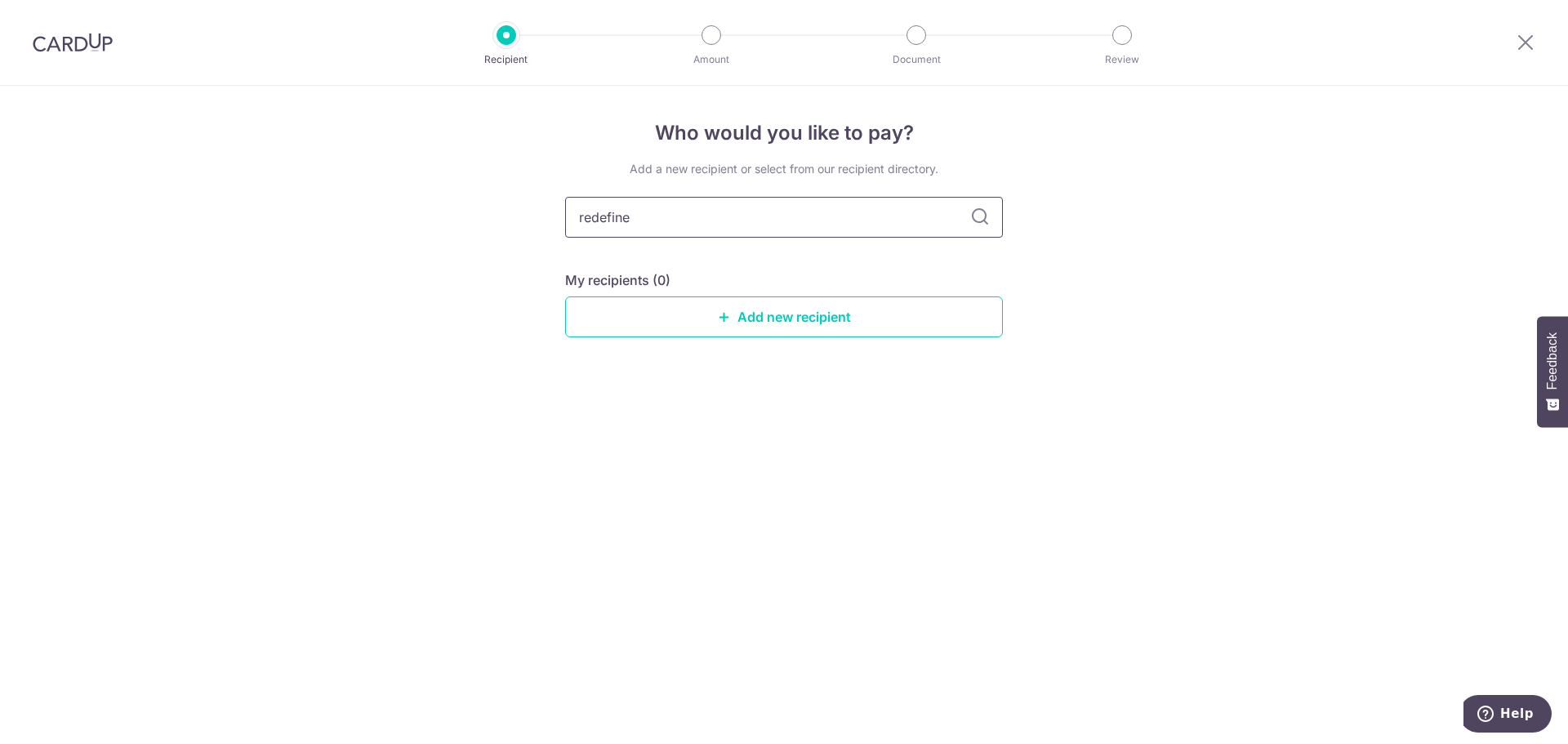
click at [894, 212] on input "redefine" at bounding box center [783, 218] width 438 height 41
click at [1179, 316] on div "Who would you like to pay? Add a new recipient or select from our recipient dir…" at bounding box center [784, 414] width 1568 height 658
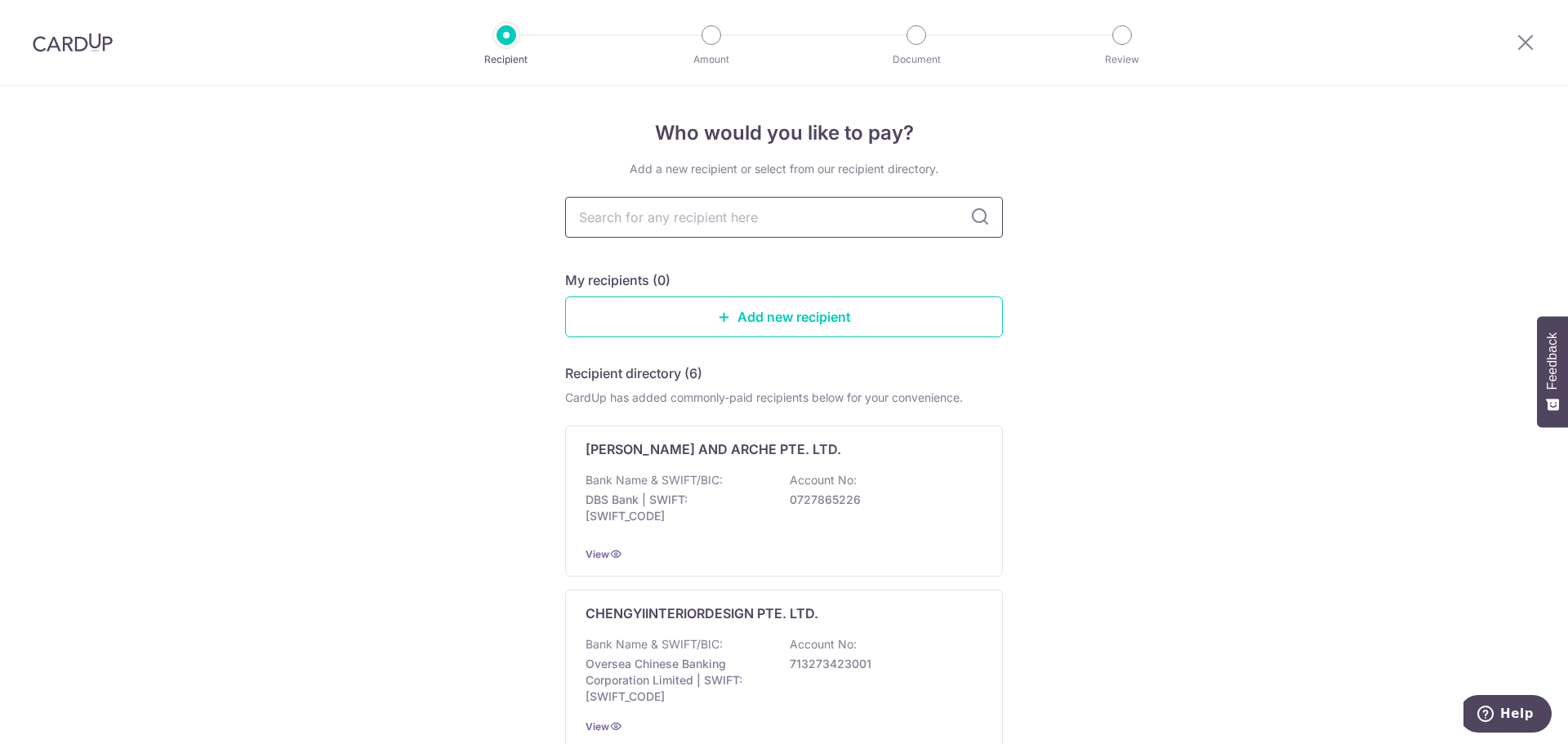
click at [760, 222] on input "text" at bounding box center [783, 218] width 438 height 41
type input "re"
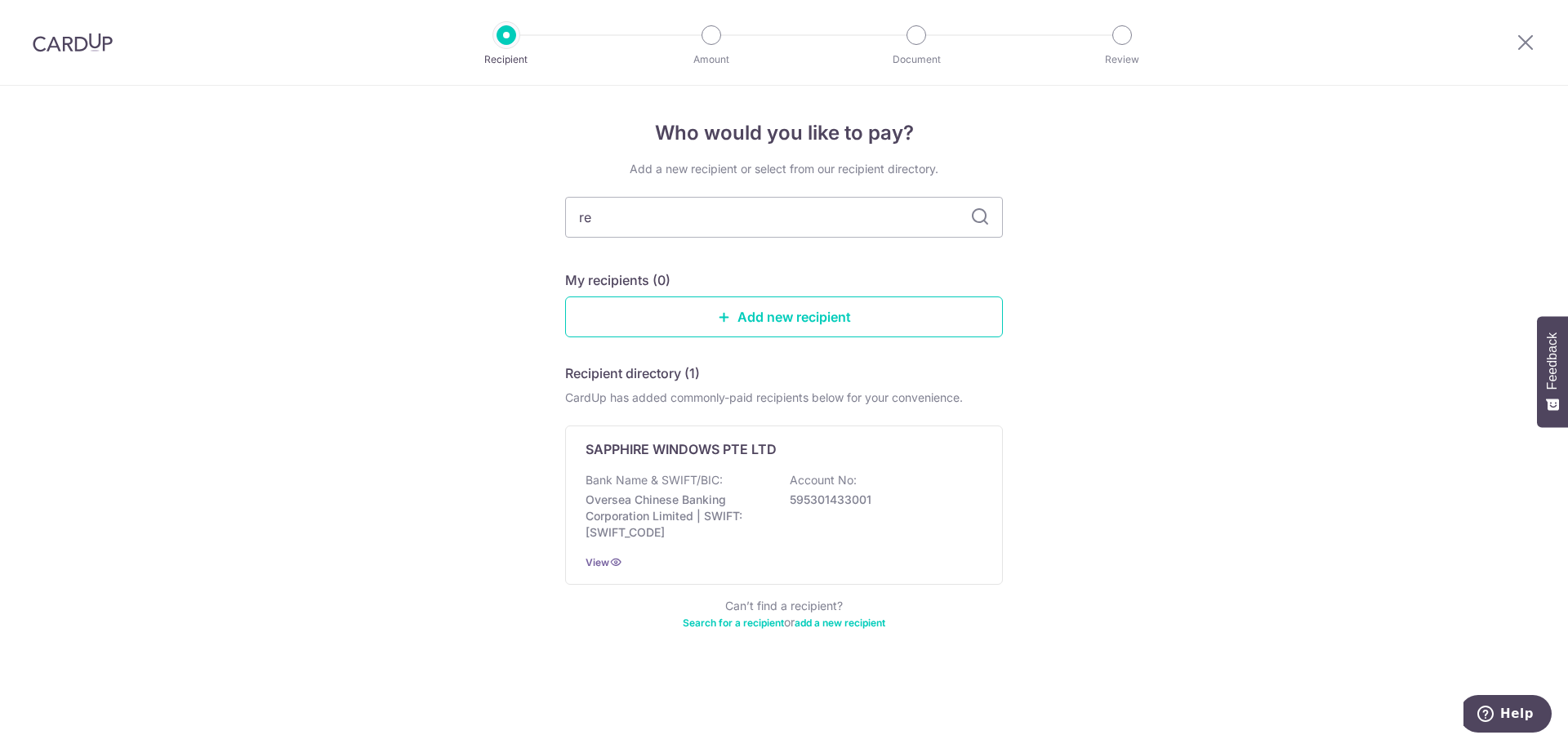
click at [760, 222] on input "re" at bounding box center [783, 218] width 438 height 41
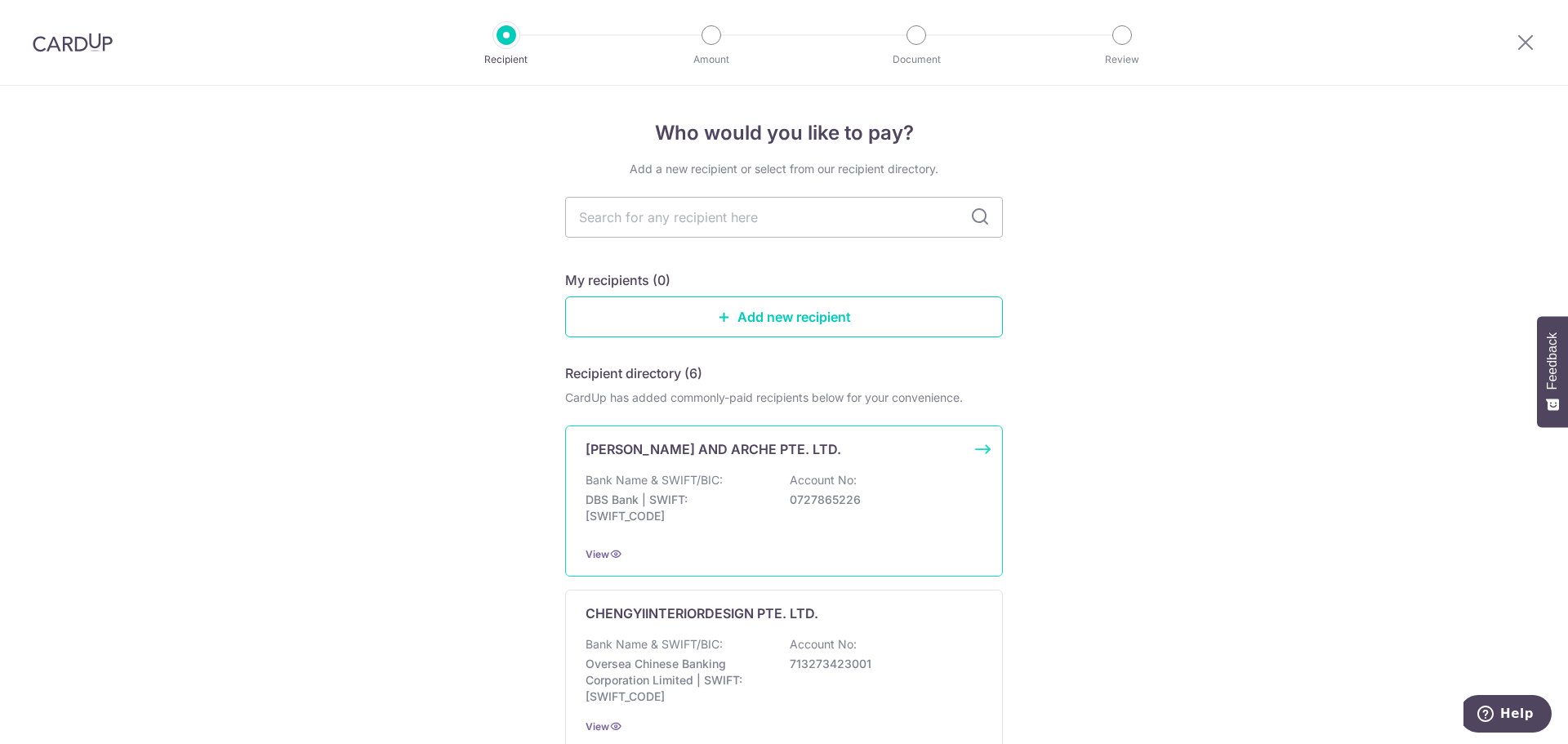
click at [834, 526] on div "Bank Name & SWIFT/BIC: DBS Bank | SWIFT: DBSSSGSGXXX Account No: 0727865226" at bounding box center [783, 502] width 397 height 61
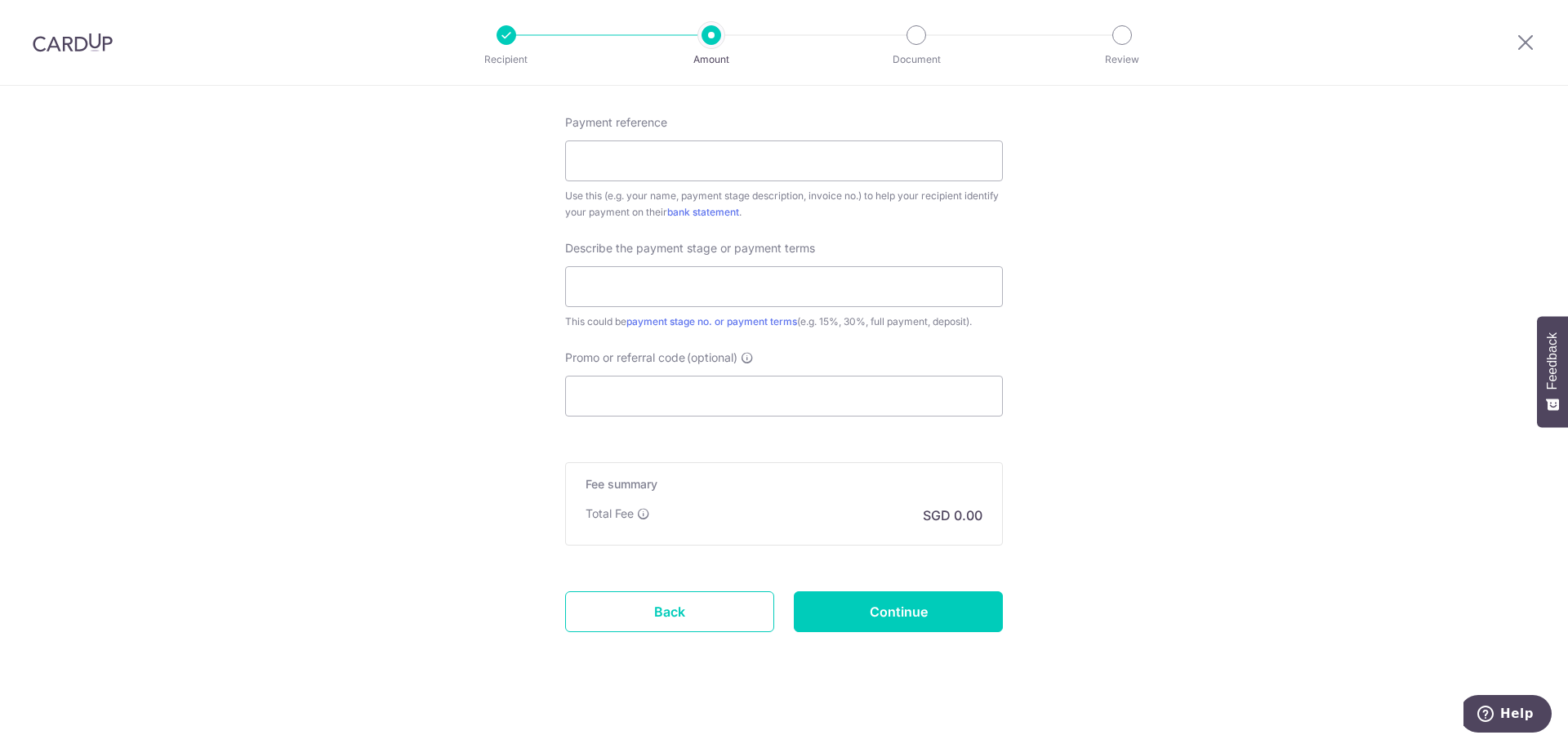
scroll to position [929, 0]
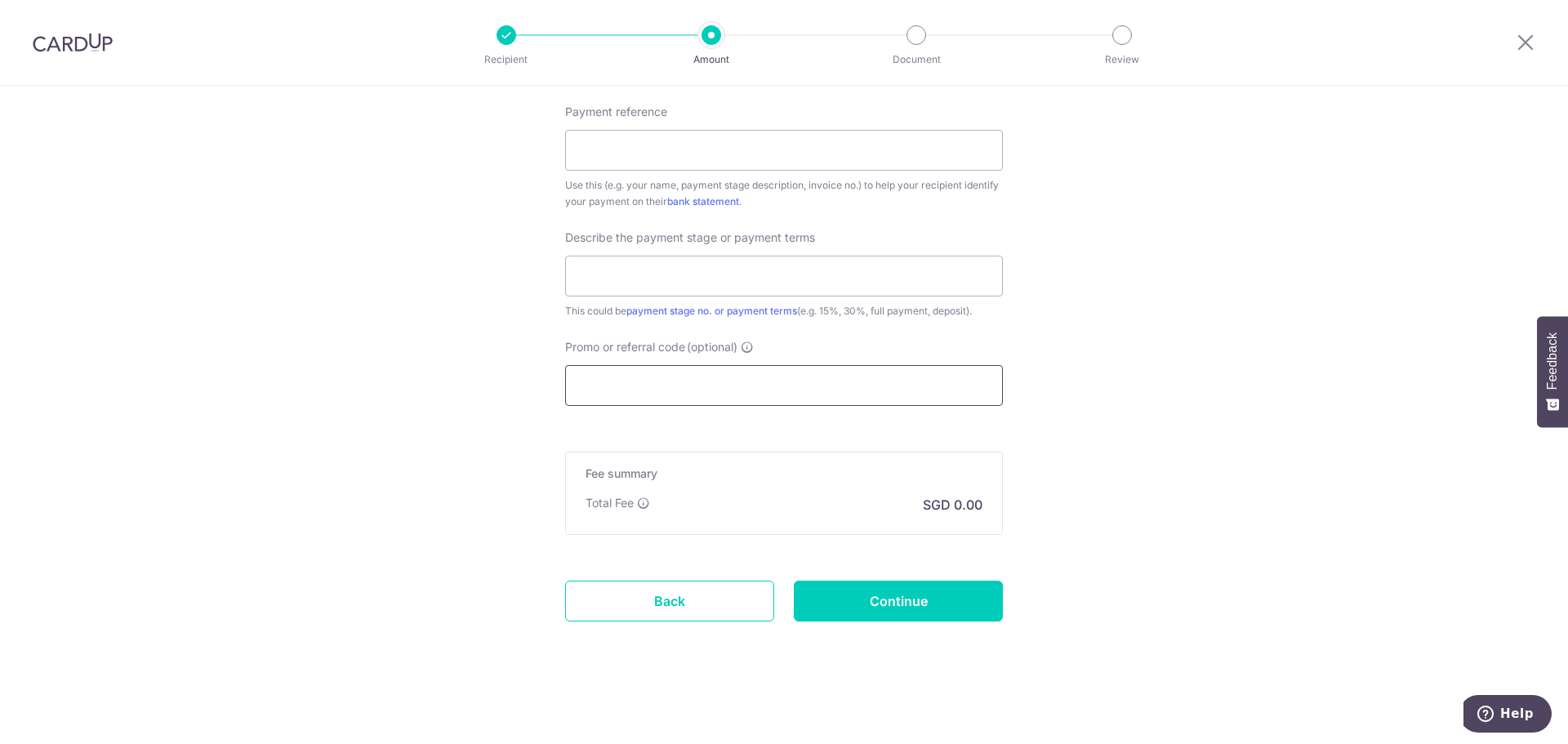
click at [852, 396] on input "Promo or referral code (optional)" at bounding box center [783, 386] width 438 height 41
paste input "3HOME25R"
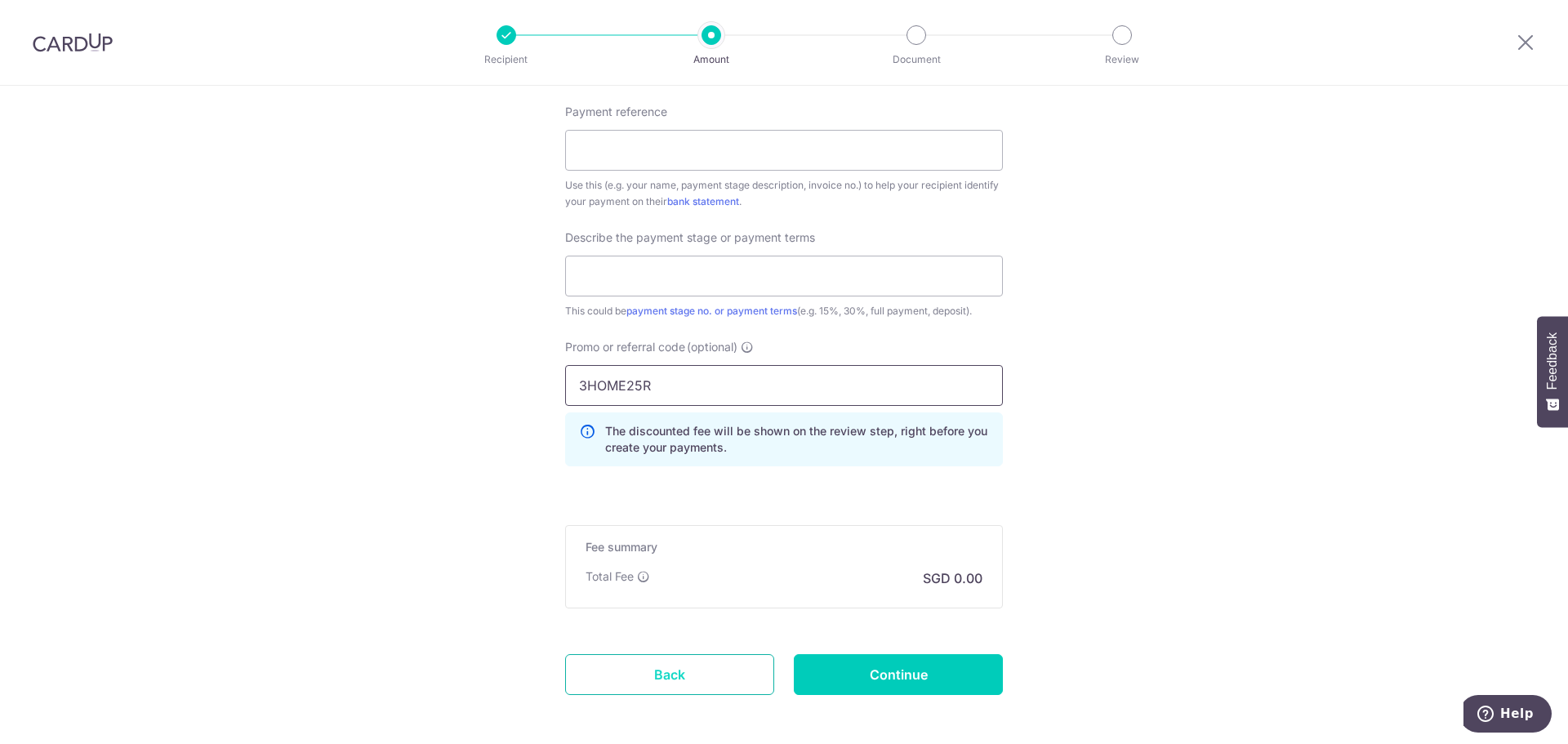
type input "3HOME25R"
click at [671, 662] on link "Back" at bounding box center [669, 675] width 209 height 41
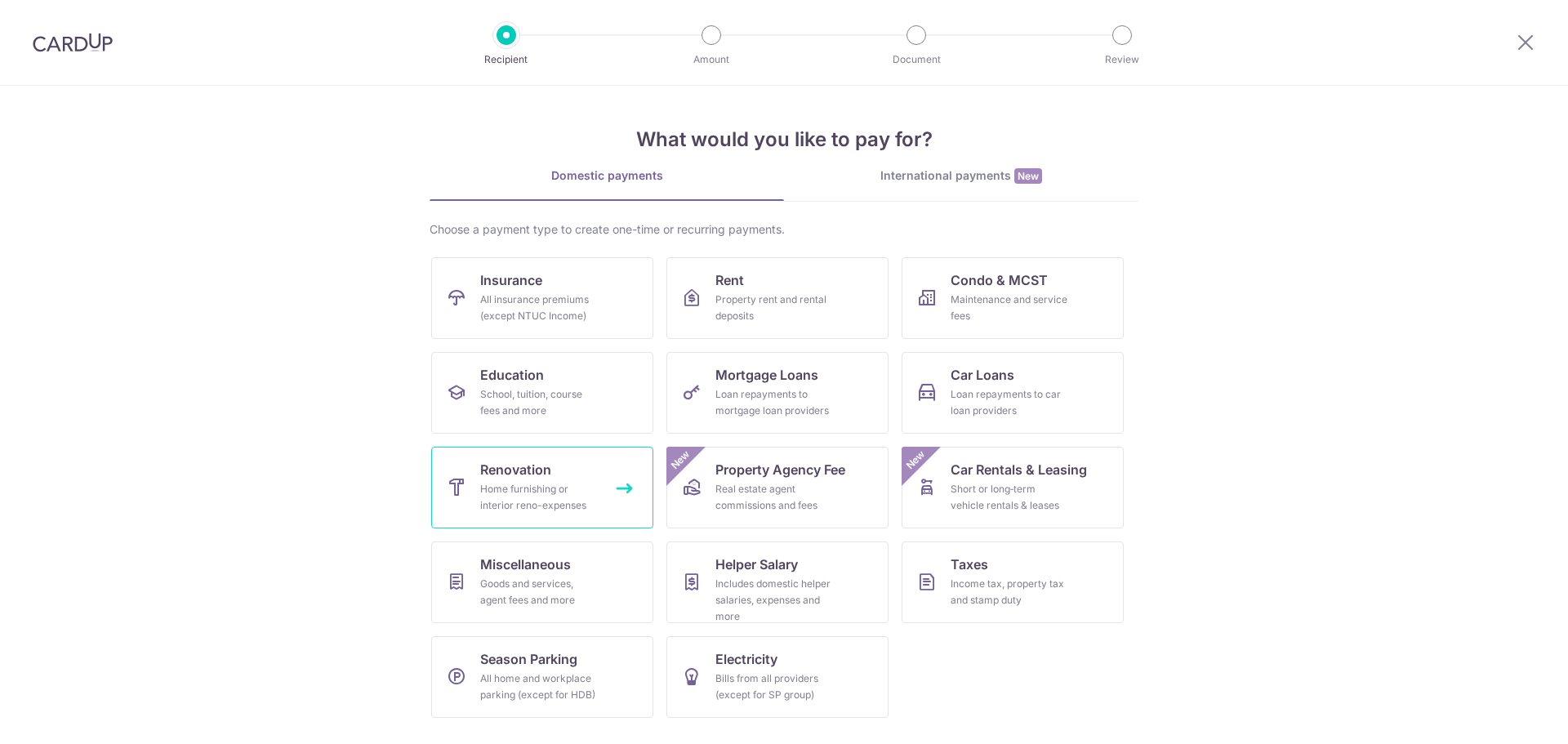
click at [621, 492] on link "Renovation Home furnishing or interior reno-expenses" at bounding box center [542, 487] width 222 height 81
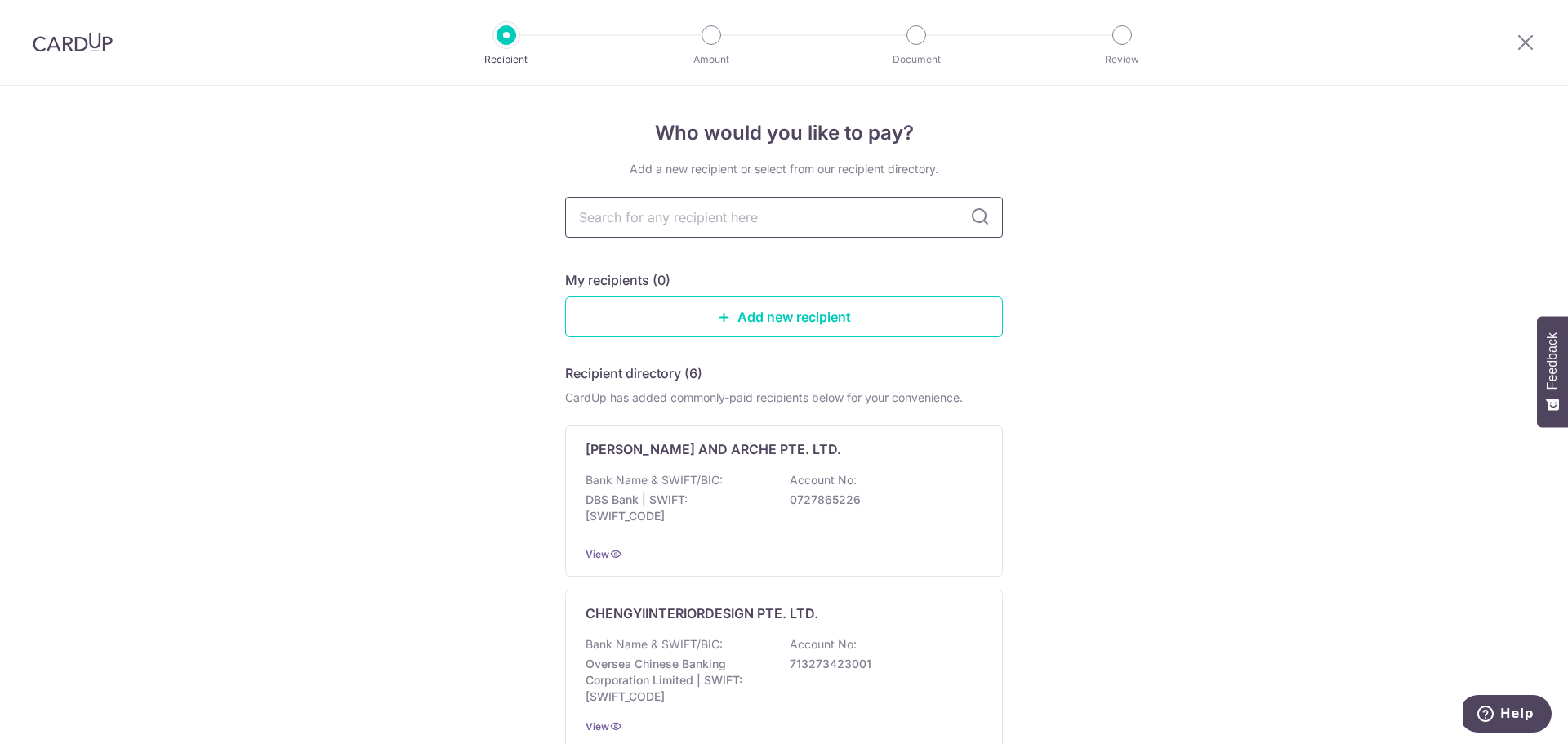
click at [816, 226] on input "text" at bounding box center [783, 218] width 438 height 41
type input "Redefine"
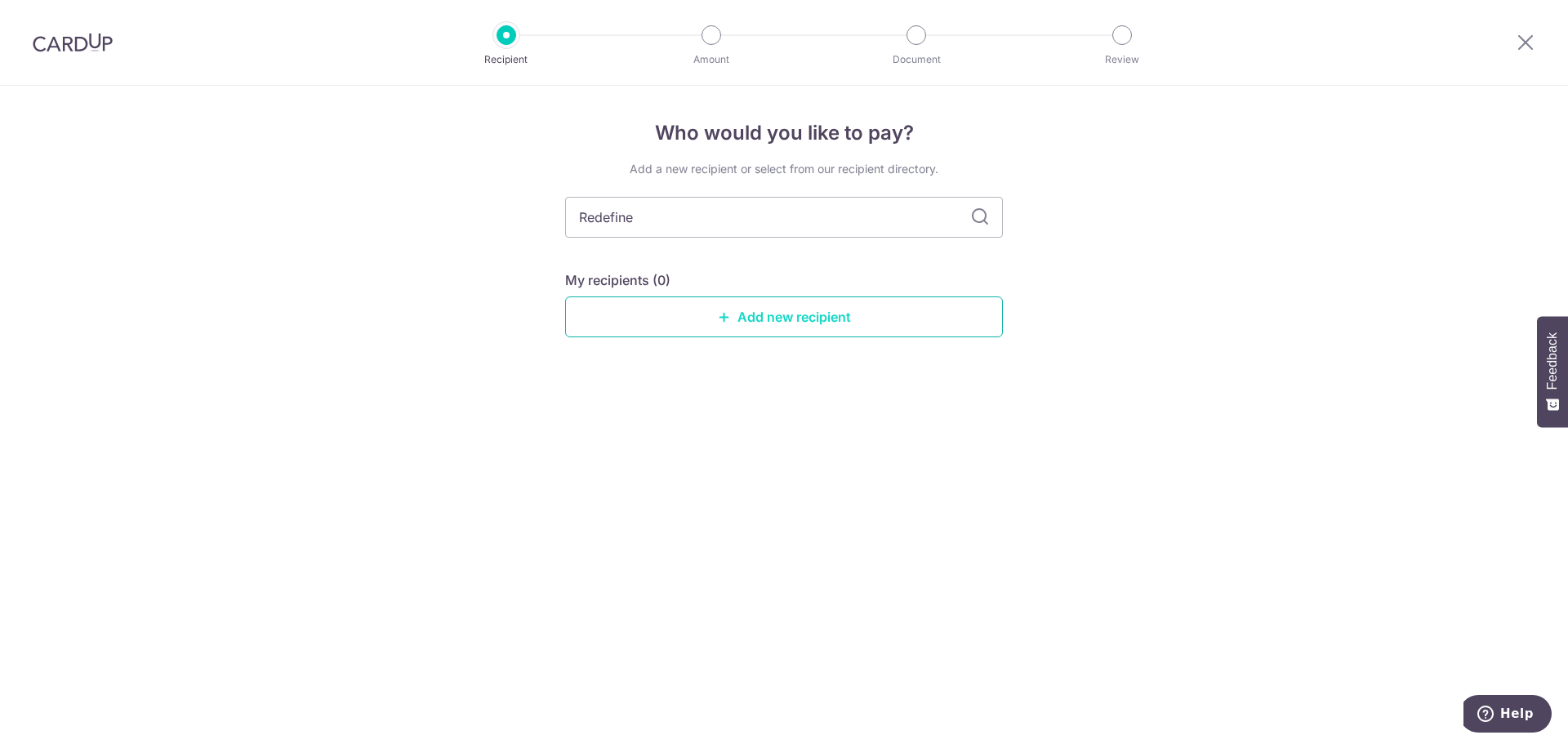
click at [695, 336] on link "Add new recipient" at bounding box center [783, 317] width 438 height 41
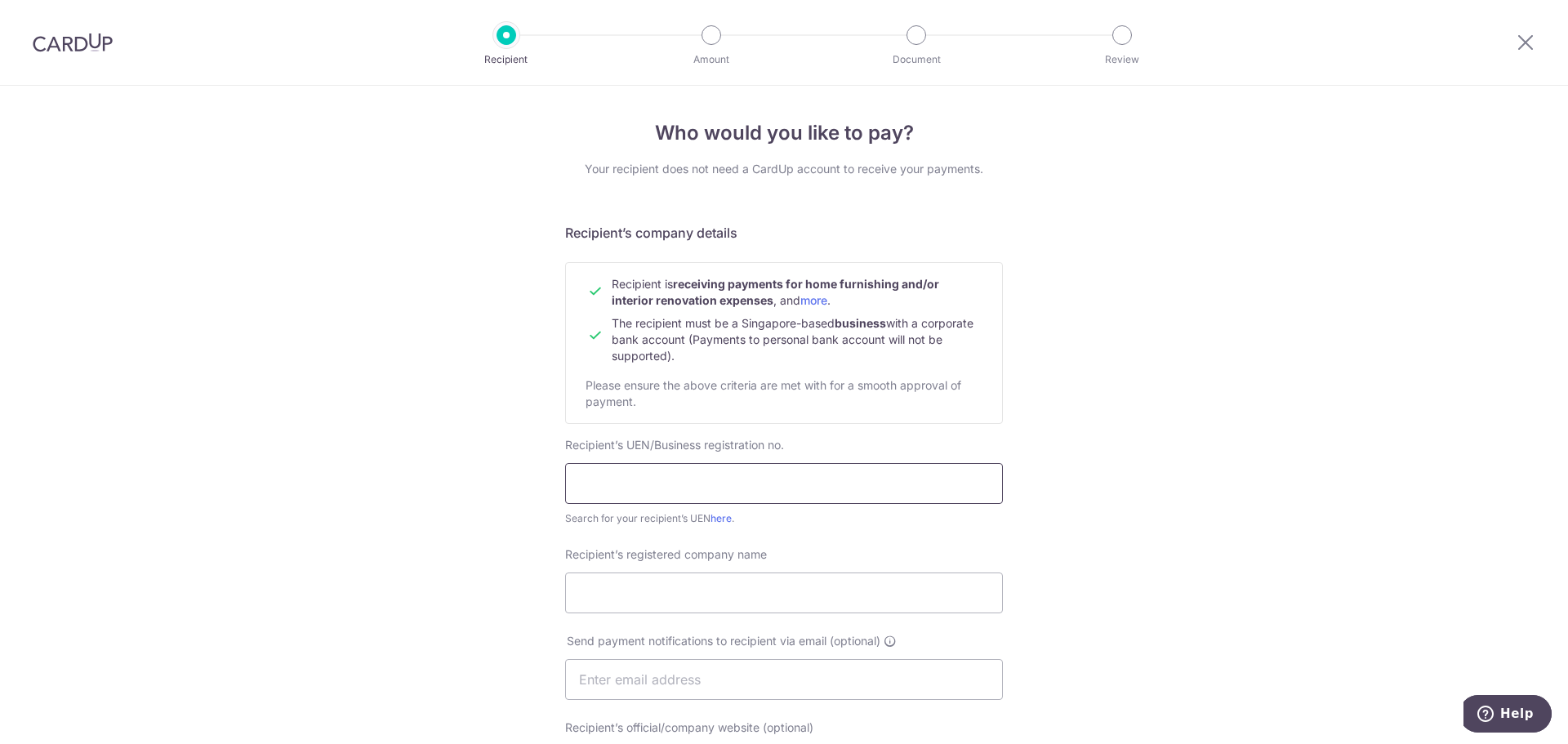
click at [651, 472] on input "text" at bounding box center [783, 484] width 438 height 41
paste input "202325012M"
type input "202325012M"
click at [432, 469] on div "Who would you like to pay? Your recipient does not need a CardUp account to rec…" at bounding box center [784, 700] width 1568 height 1228
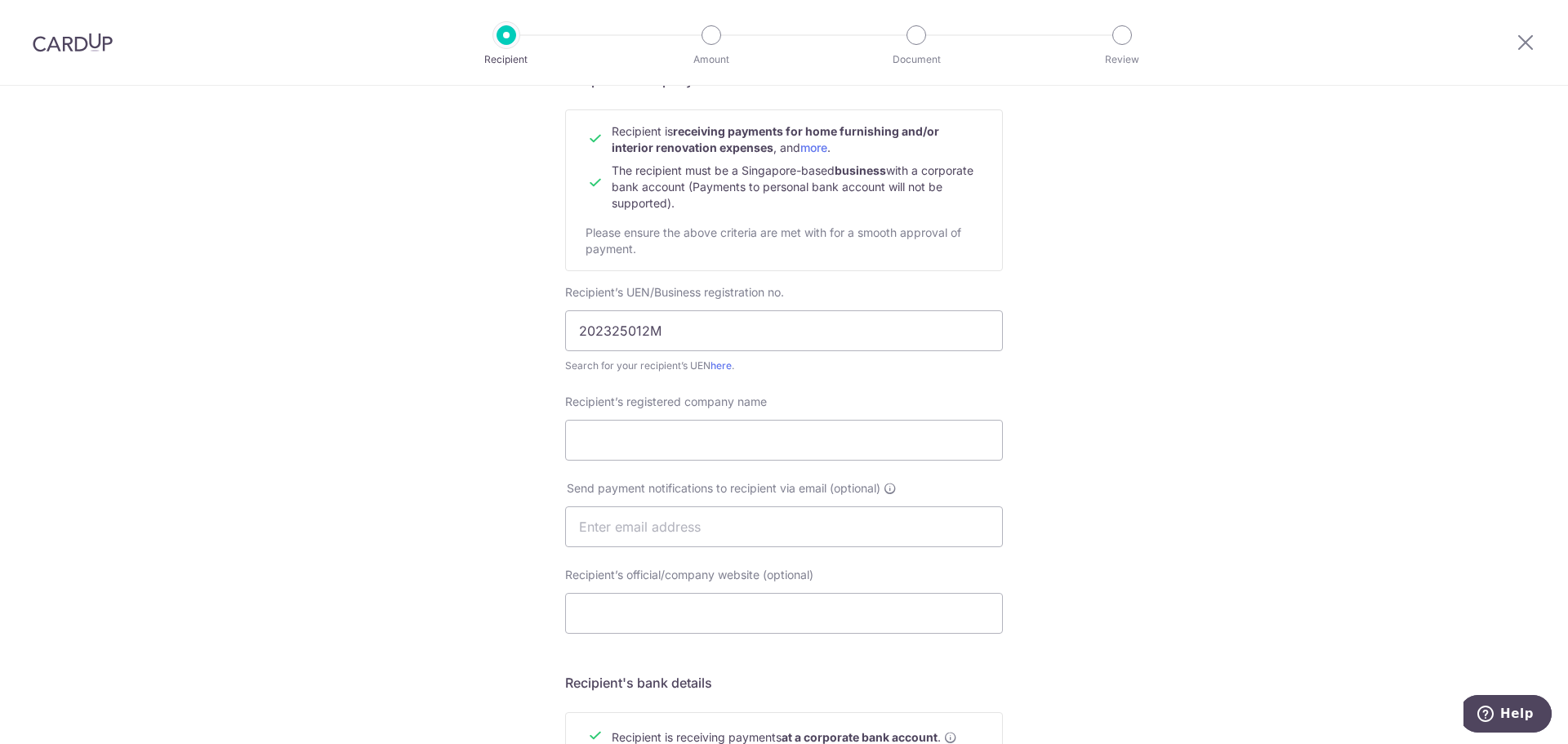
scroll to position [163, 0]
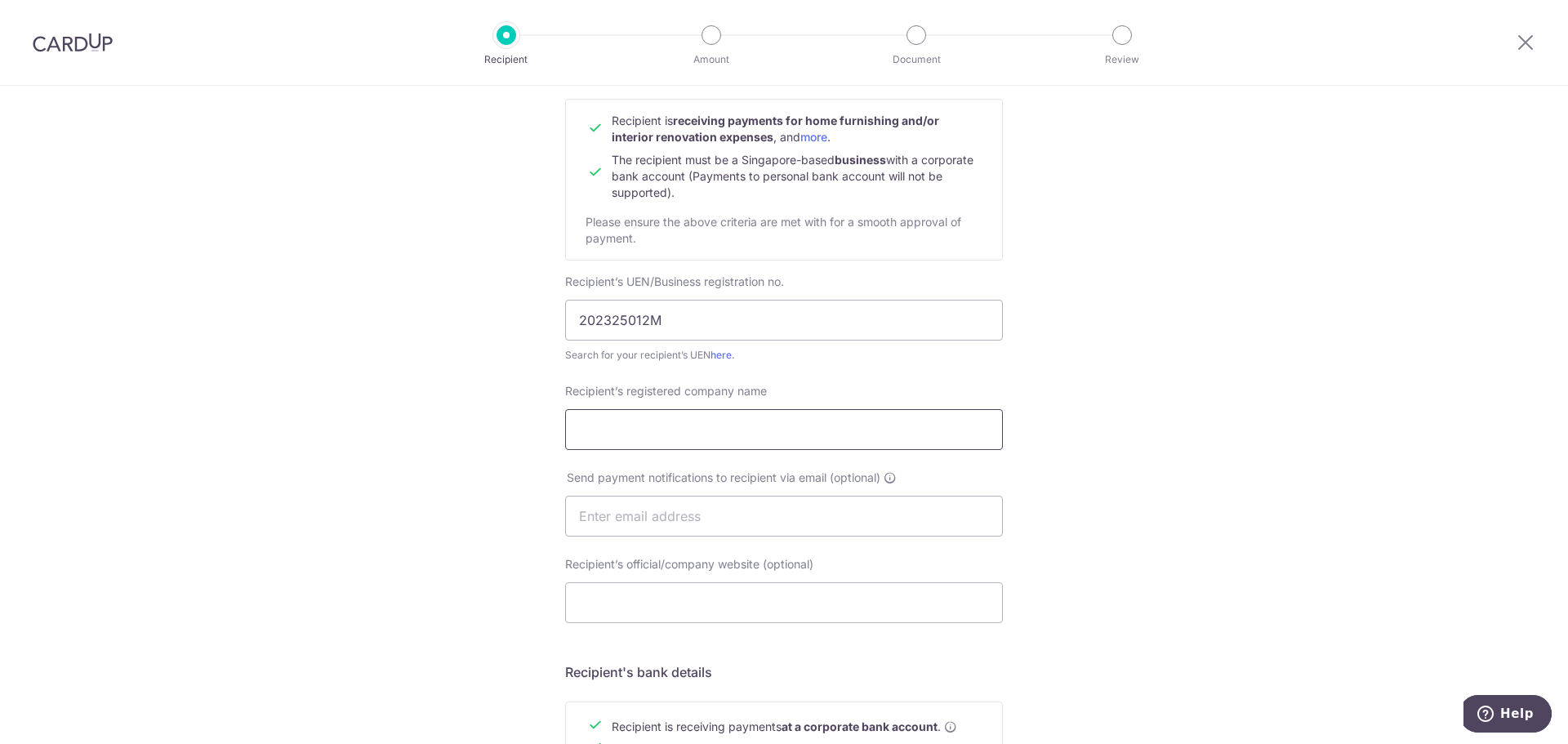
click at [622, 437] on input "Recipient’s registered company name" at bounding box center [783, 429] width 438 height 41
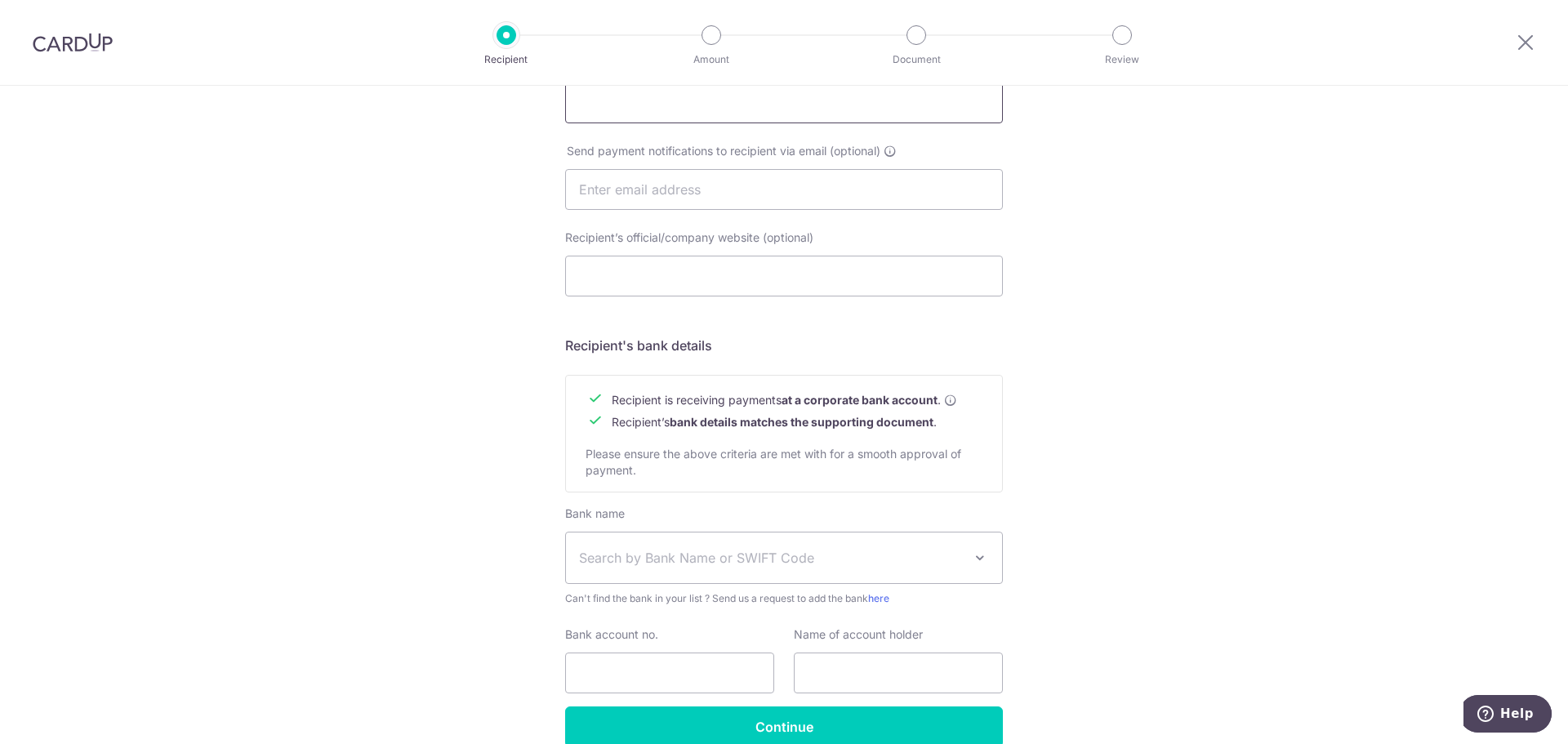
scroll to position [570, 0]
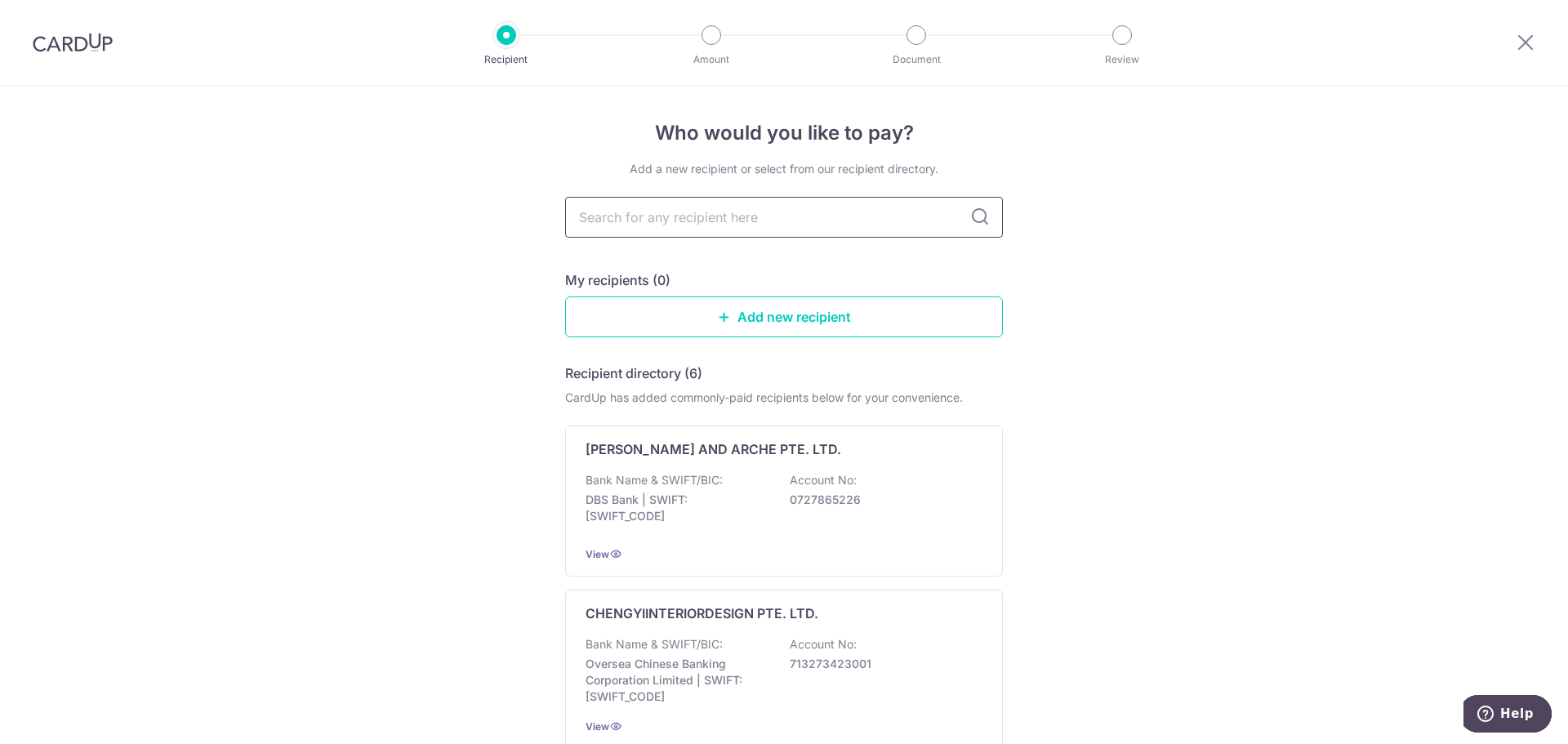
click at [692, 224] on input "text" at bounding box center [783, 218] width 438 height 41
type input "202325012M"
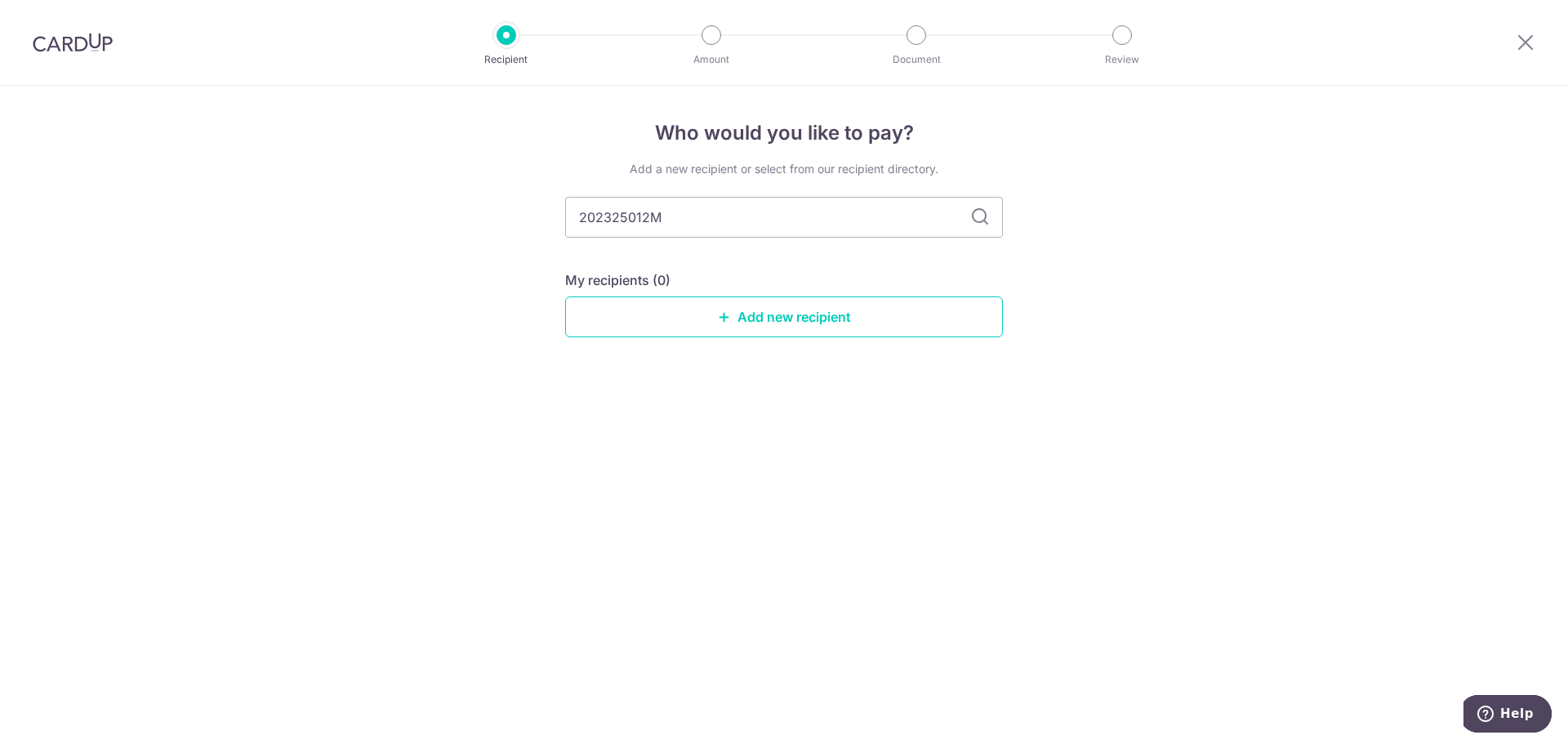
click at [692, 224] on input "202325012M" at bounding box center [783, 218] width 438 height 41
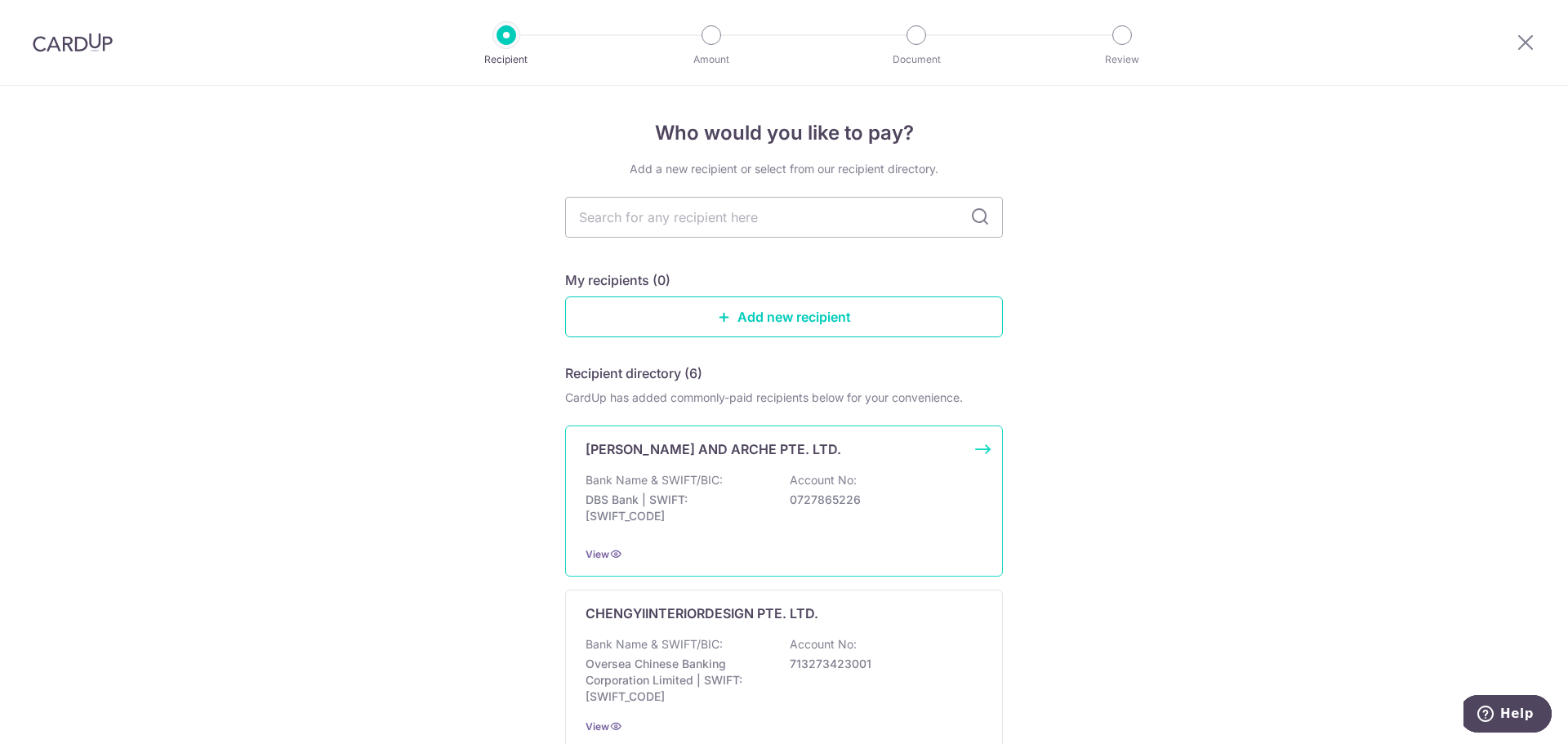
click at [975, 449] on div "AVERY AND ARCHE PTE. LTD. Bank Name & SWIFT/BIC: DBS Bank | SWIFT: DBSSSGSGXXX …" at bounding box center [783, 501] width 438 height 151
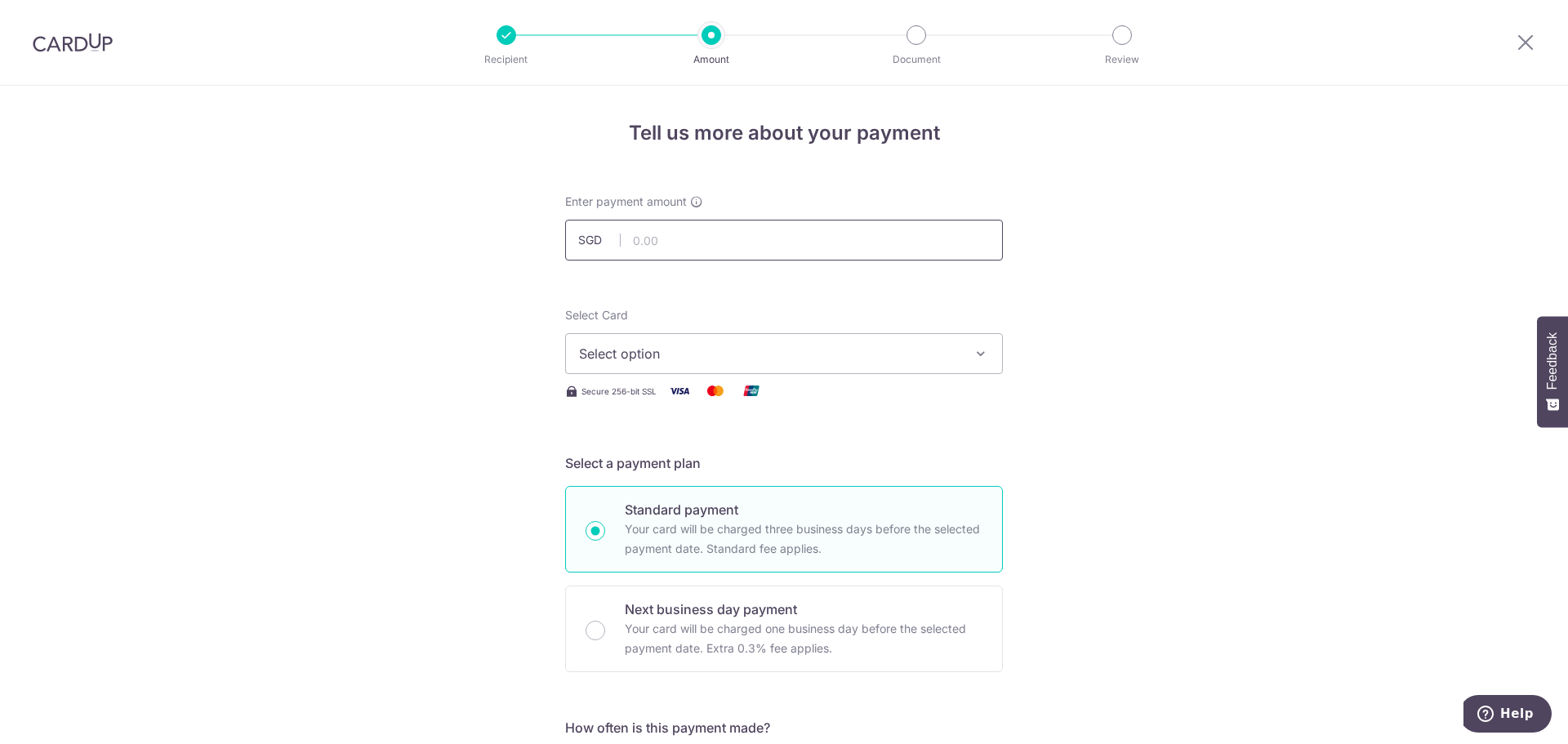
click at [793, 237] on input "text" at bounding box center [783, 240] width 438 height 41
type input "21.00"
click at [775, 348] on span "Select option" at bounding box center [769, 353] width 381 height 20
click at [779, 389] on link "Add credit card" at bounding box center [783, 399] width 436 height 29
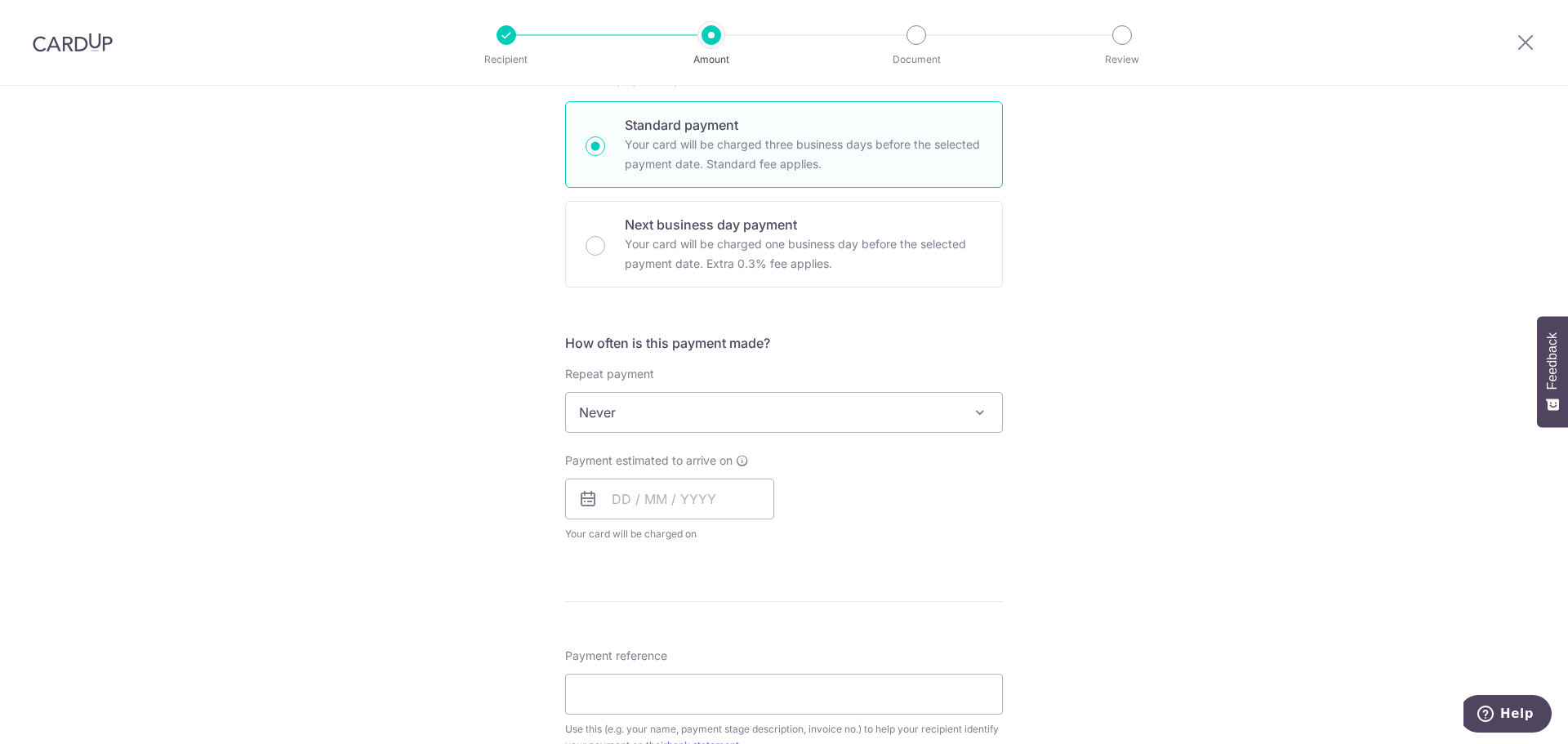
scroll to position [898, 0]
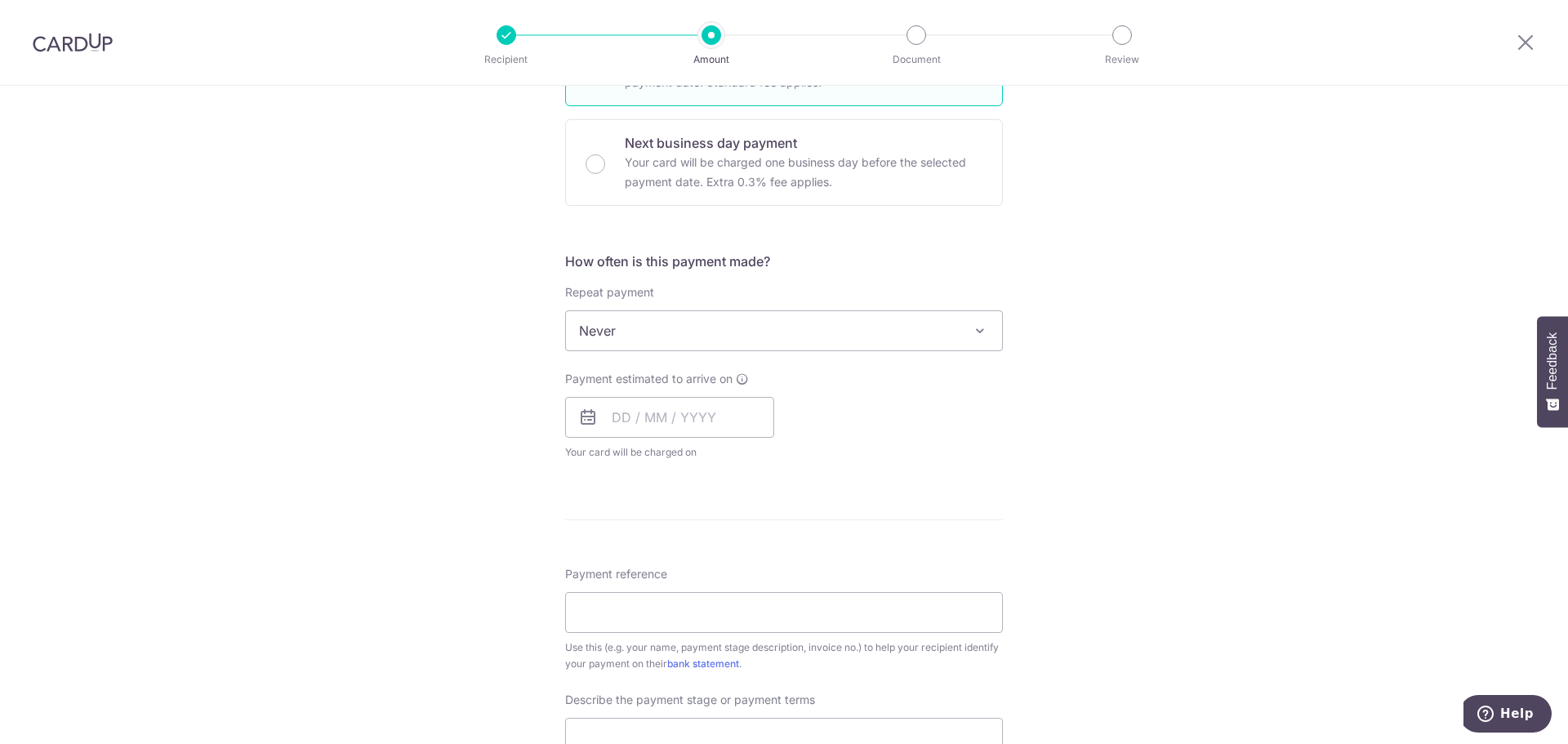
click at [799, 348] on span "Never" at bounding box center [783, 330] width 436 height 39
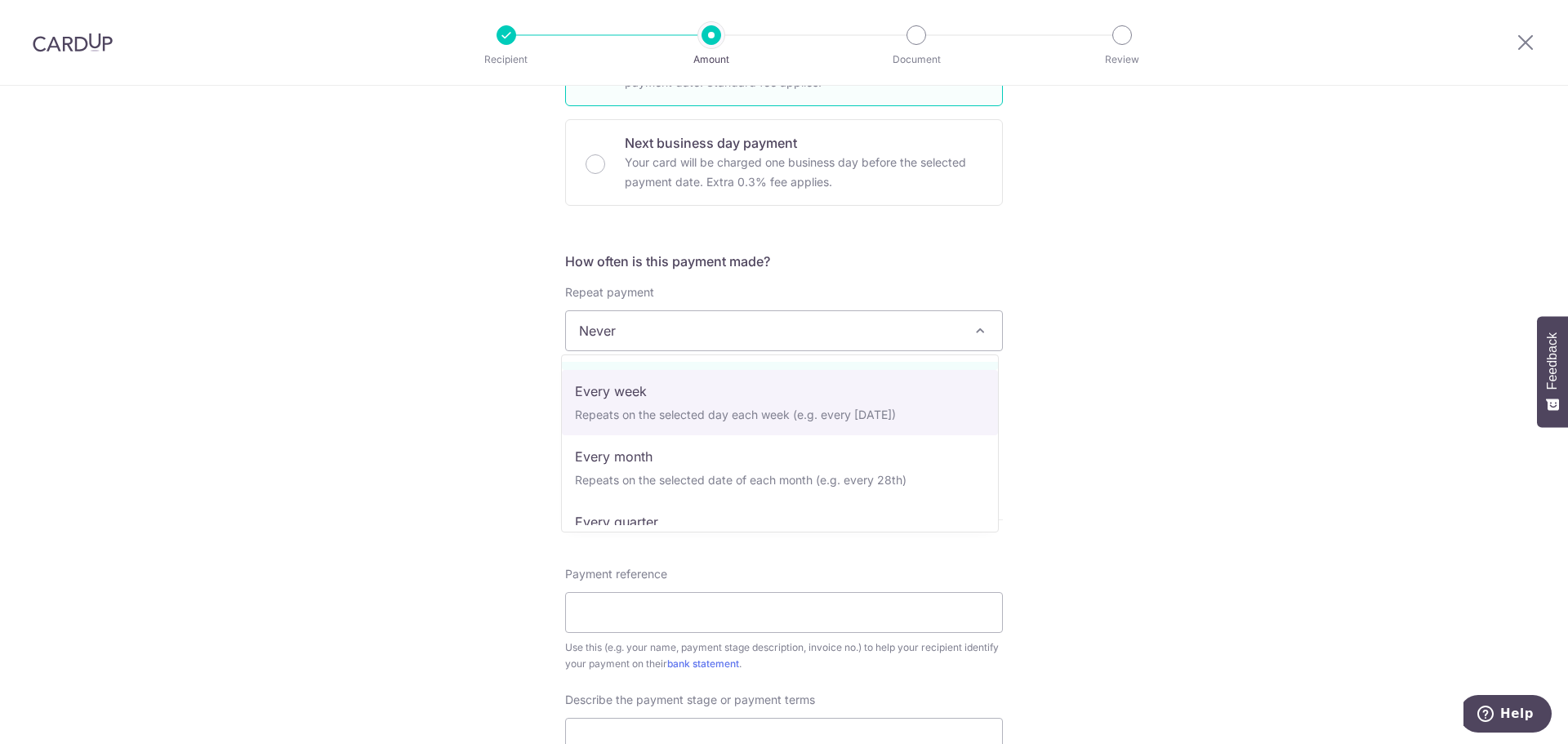
scroll to position [81, 0]
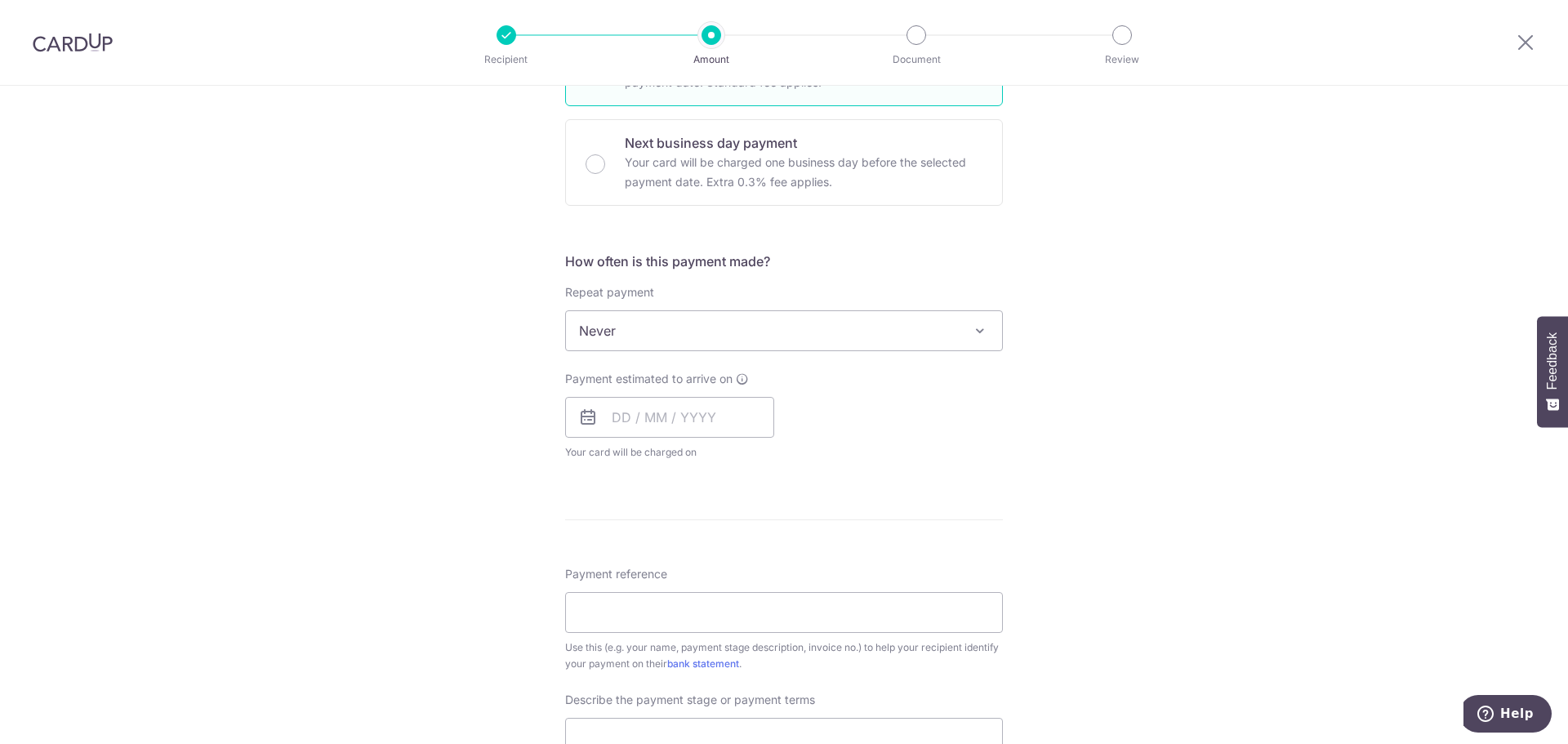
click at [1110, 421] on div "Tell us more about your payment Enter payment amount SGD 21.00 21.00 Select Car…" at bounding box center [784, 196] width 1568 height 2019
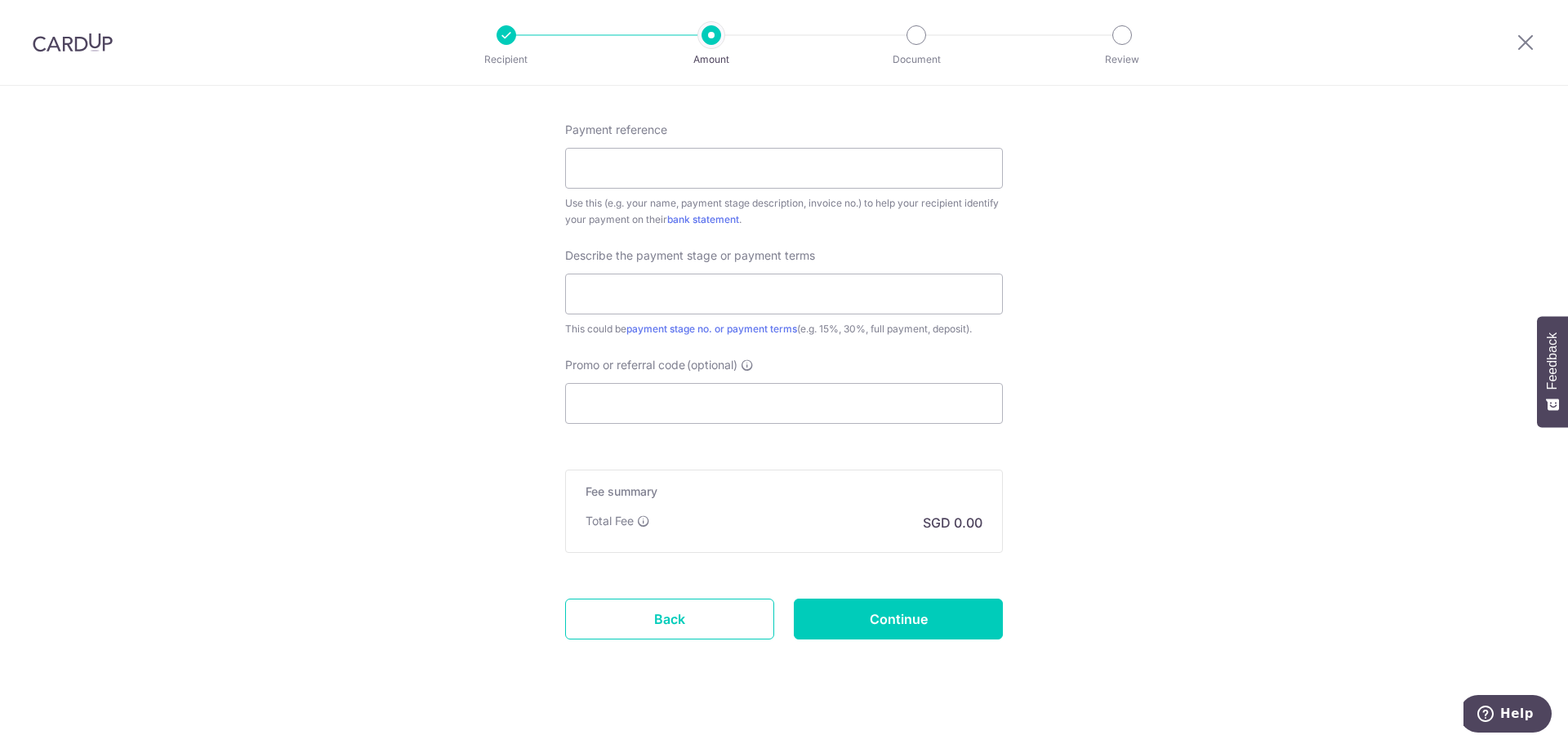
scroll to position [1361, 0]
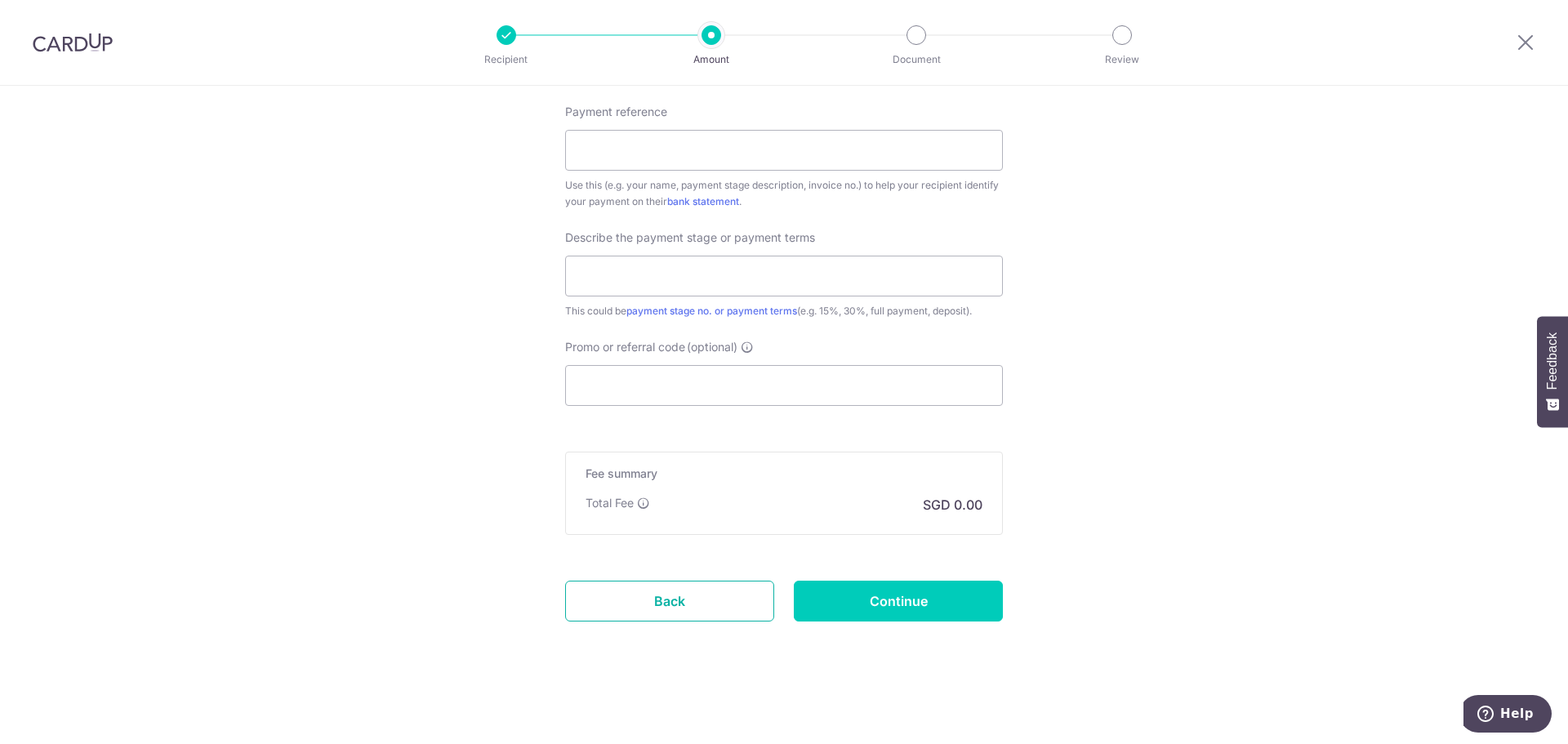
drag, startPoint x: 679, startPoint y: 605, endPoint x: 863, endPoint y: 66, distance: 569.5
click at [678, 606] on link "Back" at bounding box center [669, 601] width 209 height 41
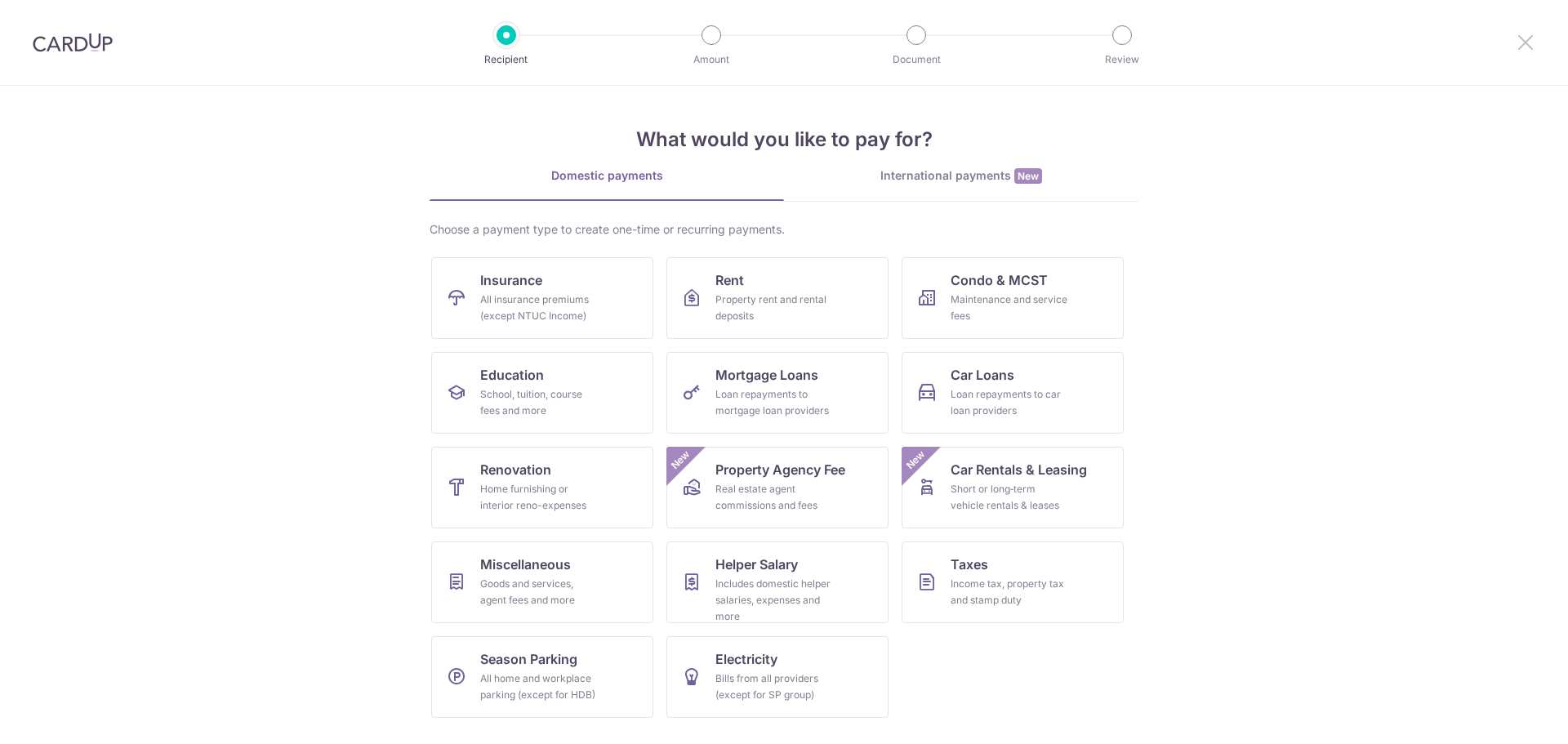
click at [1525, 38] on icon at bounding box center [1525, 42] width 20 height 21
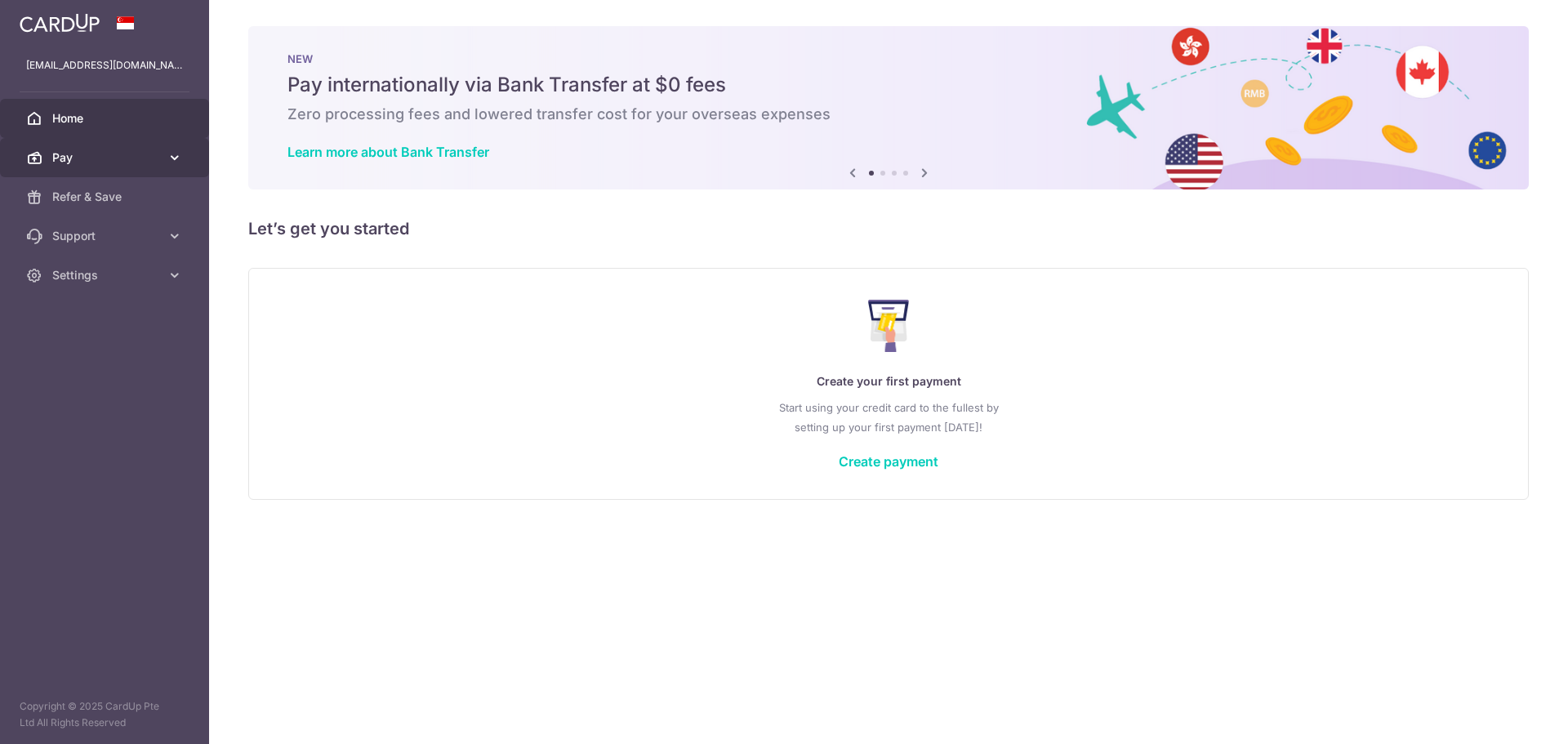
click at [75, 152] on span "Pay" at bounding box center [105, 157] width 107 height 16
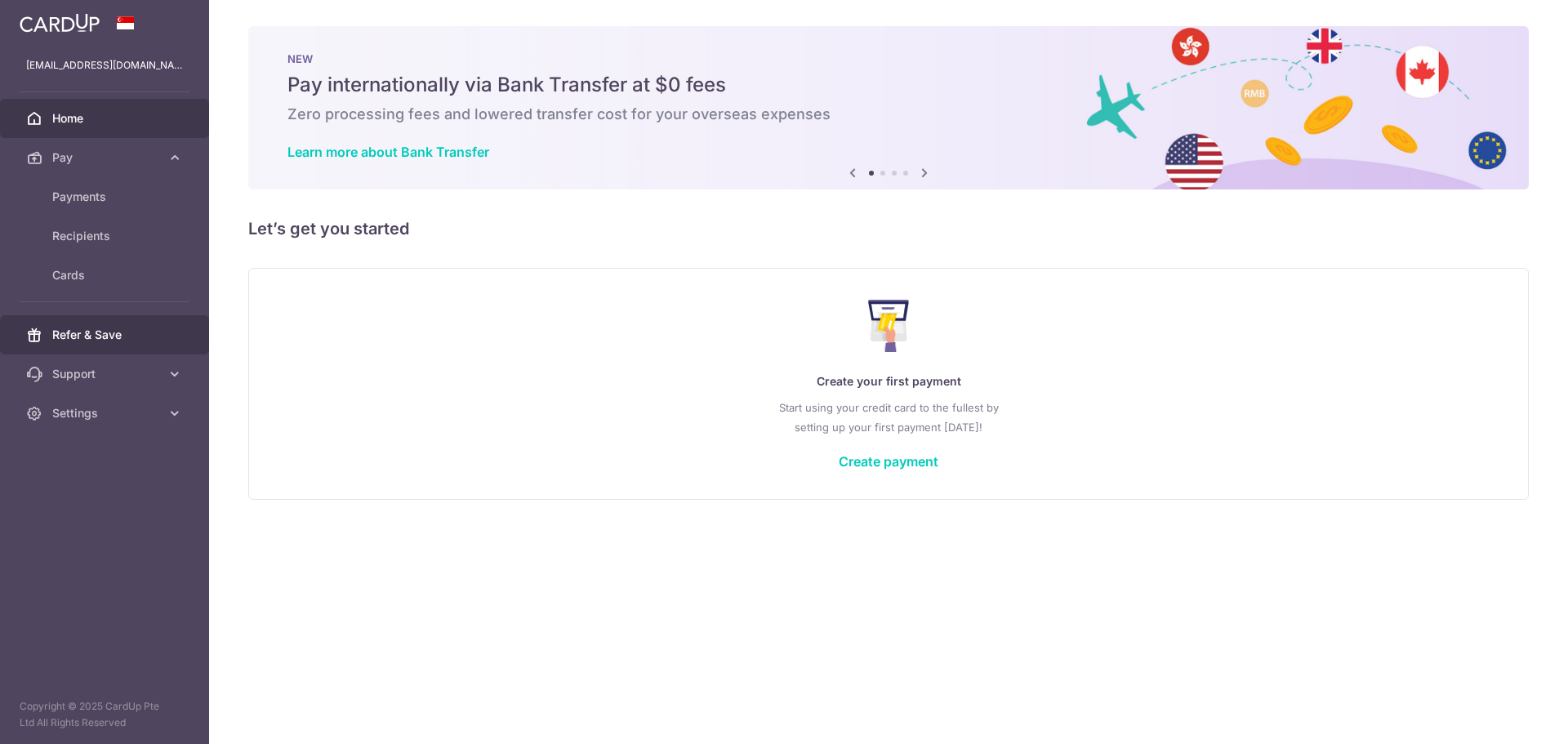
click at [82, 346] on link "Refer & Save" at bounding box center [105, 335] width 209 height 39
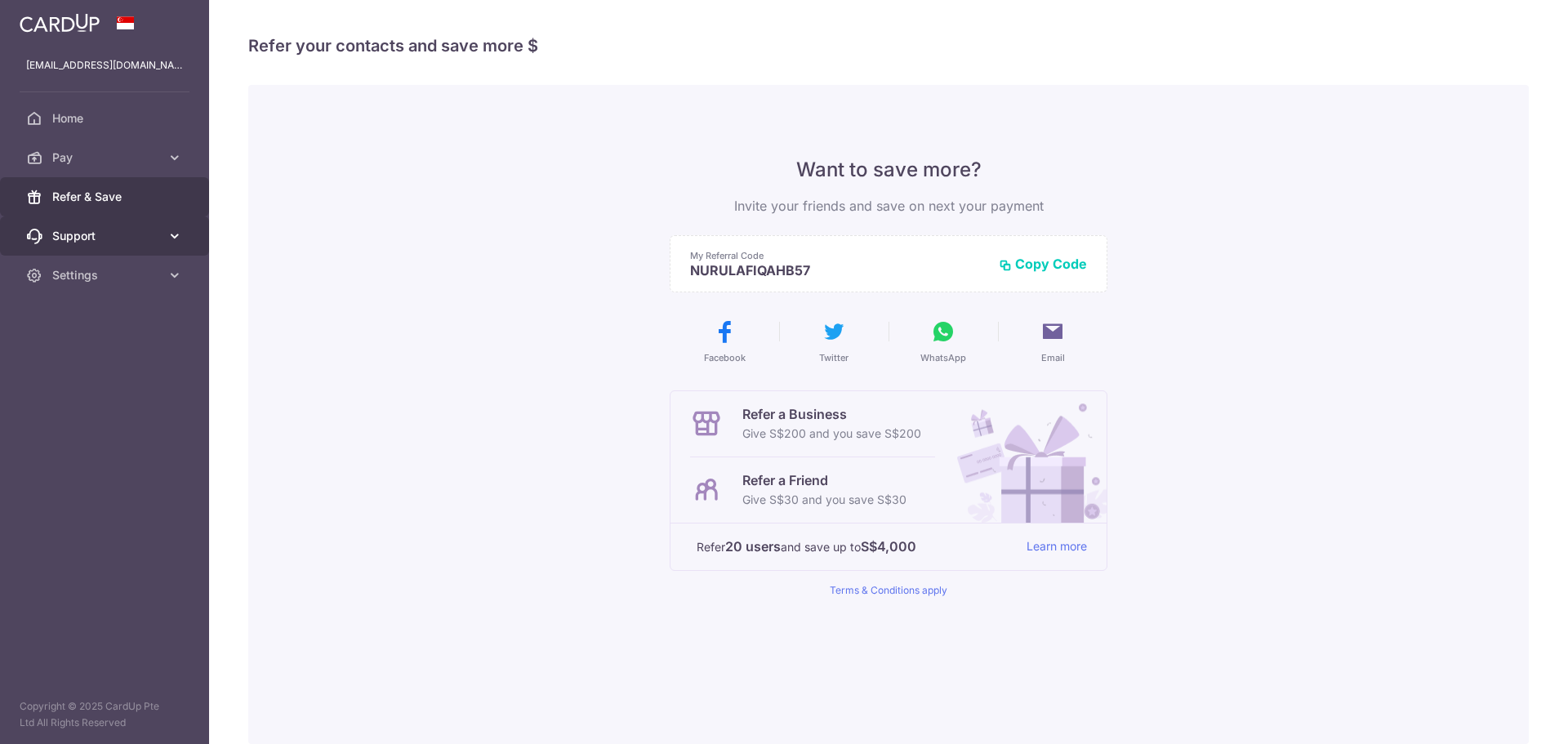
click at [91, 238] on span "Support" at bounding box center [105, 235] width 107 height 16
